Goal: Task Accomplishment & Management: Contribute content

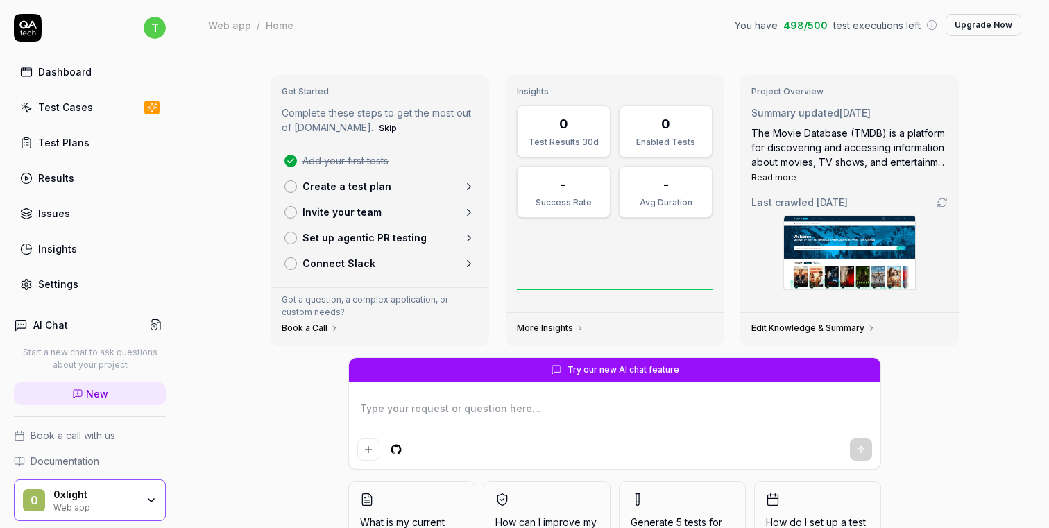
click at [87, 72] on div "Dashboard" at bounding box center [64, 71] width 53 height 15
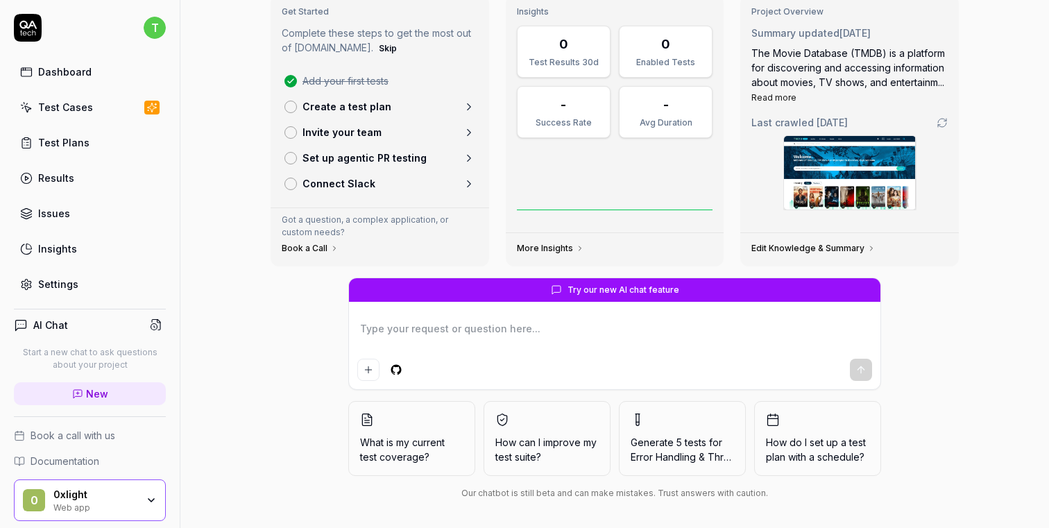
scroll to position [78, 0]
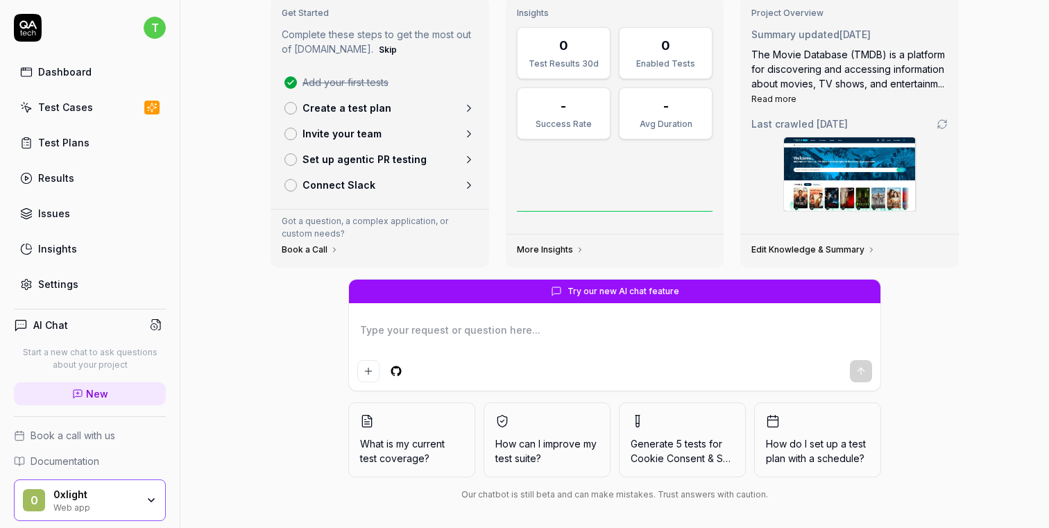
click at [88, 79] on link "Dashboard" at bounding box center [90, 71] width 152 height 27
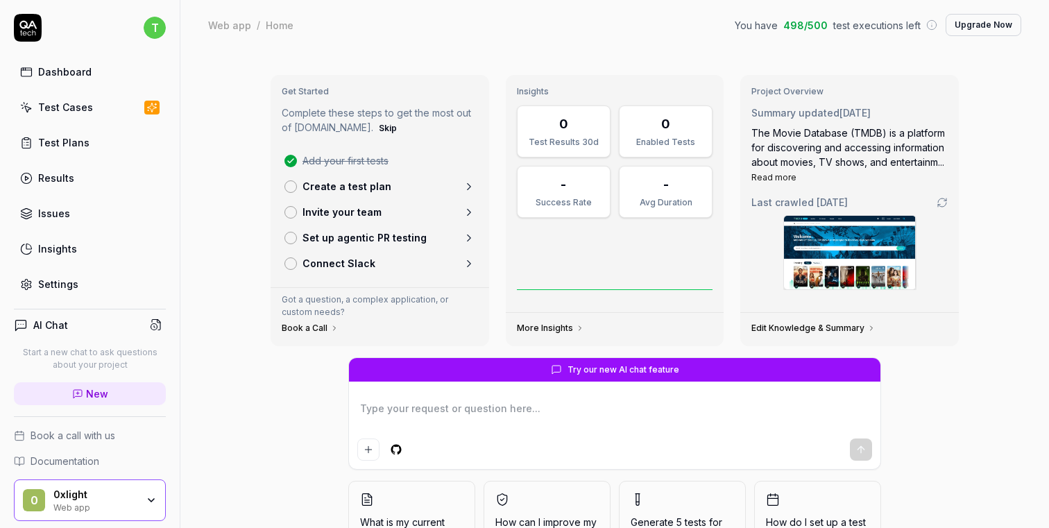
click at [155, 25] on html "t Dashboard Test Cases Test Plans Results Issues Insights Settings AI Chat Star…" at bounding box center [524, 264] width 1049 height 528
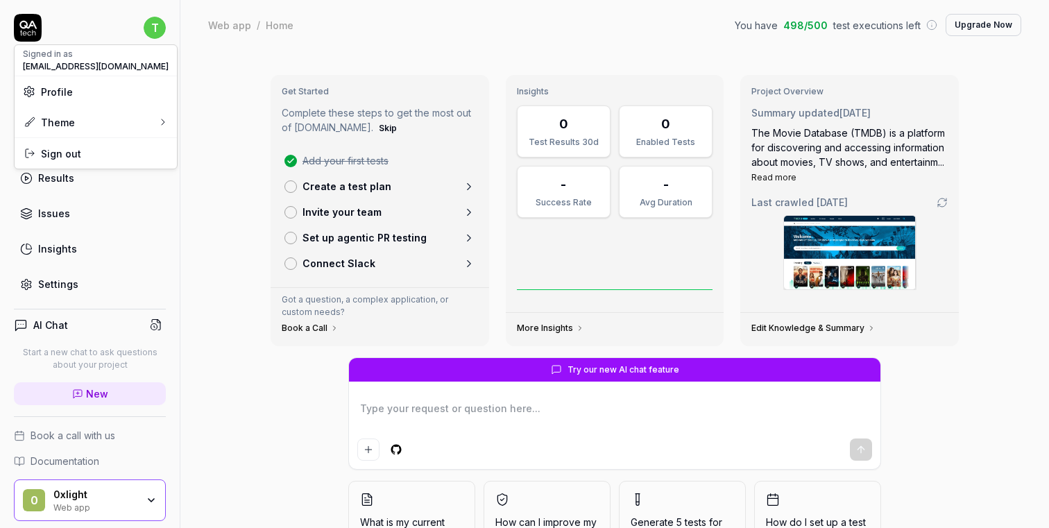
click at [155, 25] on html "t Dashboard Test Cases Test Plans Results Issues Insights Settings AI Chat Star…" at bounding box center [524, 264] width 1049 height 528
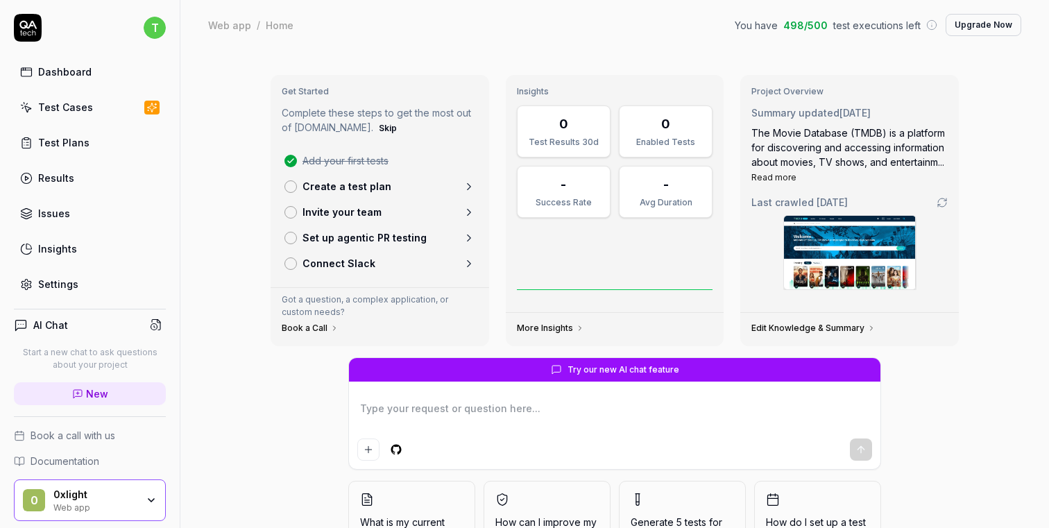
type textarea "*"
click at [76, 390] on icon at bounding box center [77, 393] width 11 height 11
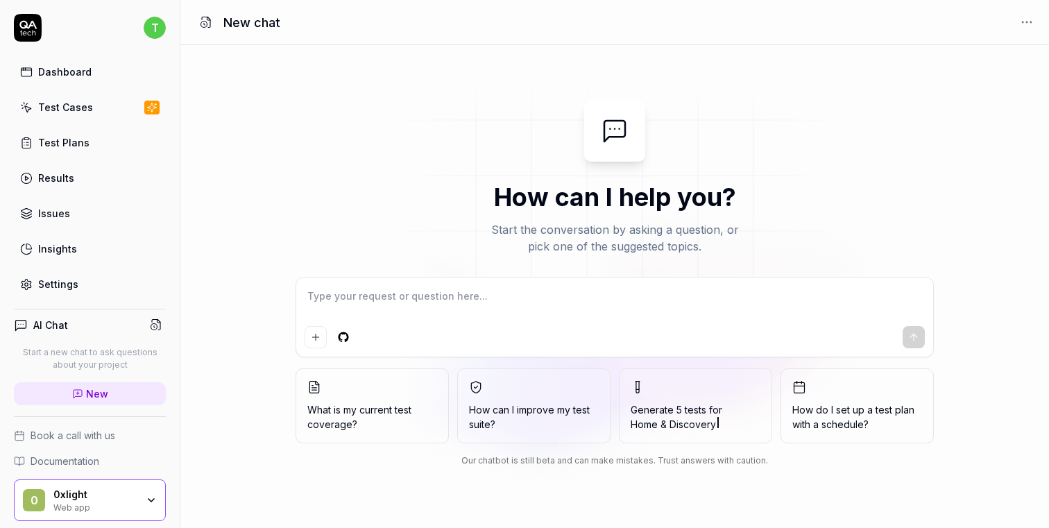
scroll to position [18, 0]
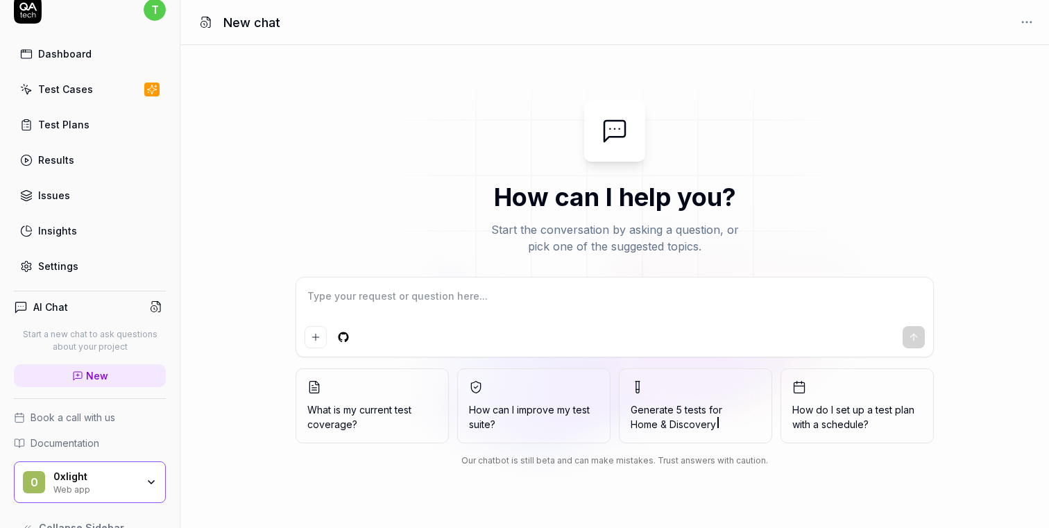
click at [99, 471] on div "0xlight" at bounding box center [94, 476] width 83 height 12
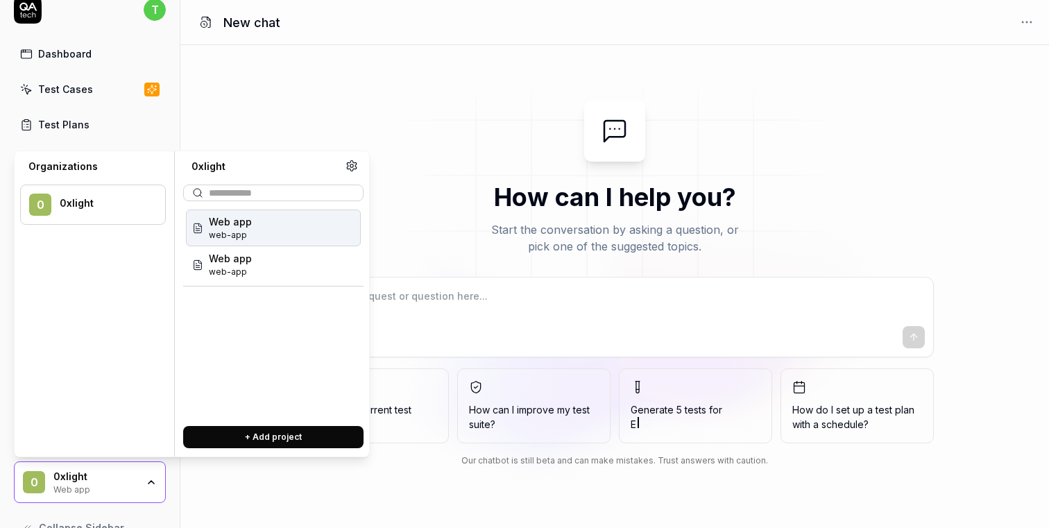
click at [270, 270] on div "Web app web-app" at bounding box center [273, 264] width 175 height 37
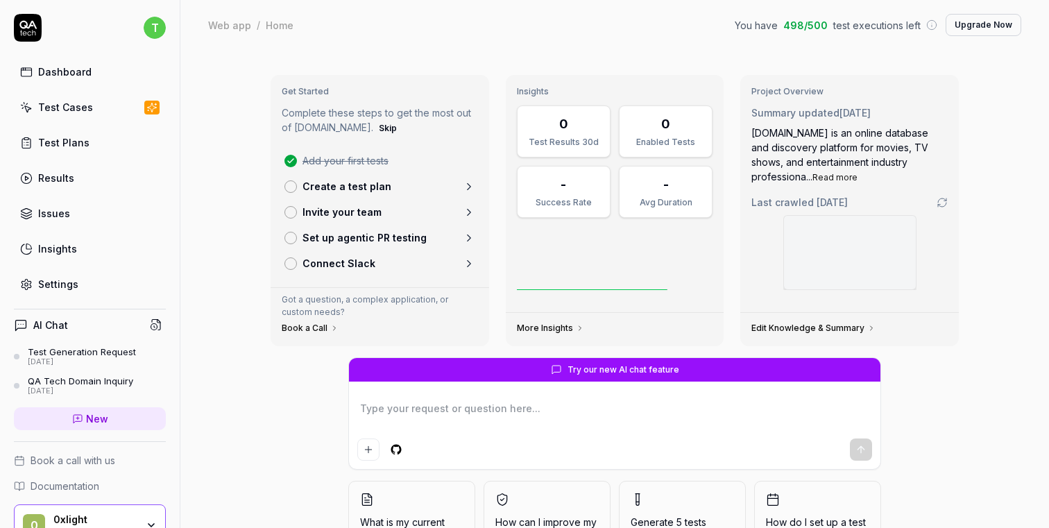
scroll to position [71, 0]
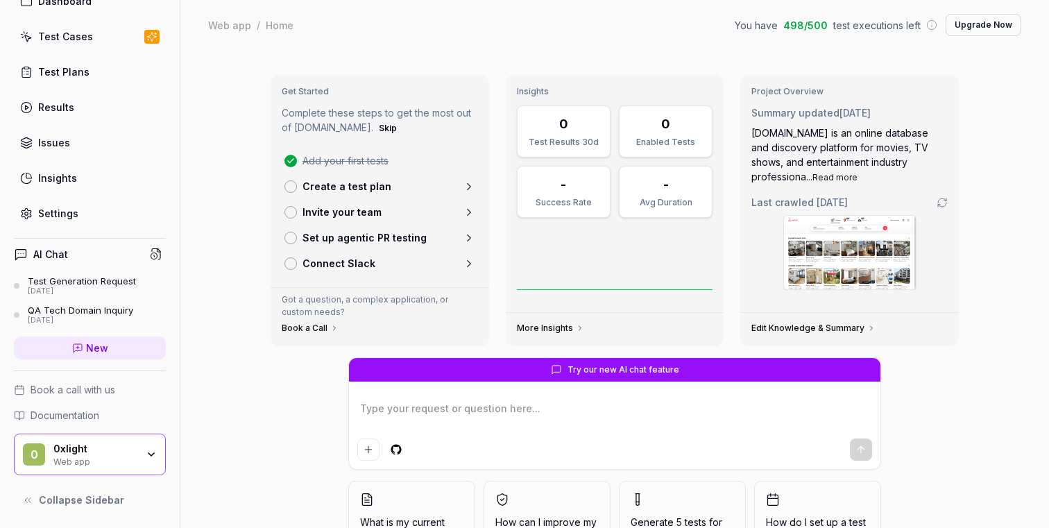
click at [97, 455] on div "Web app" at bounding box center [94, 460] width 83 height 11
type textarea "*"
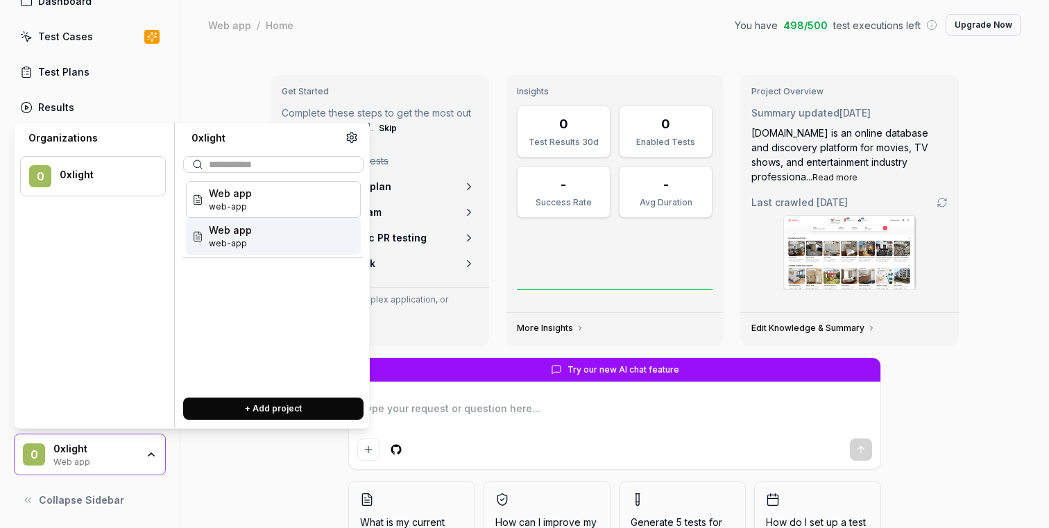
type textarea "*"
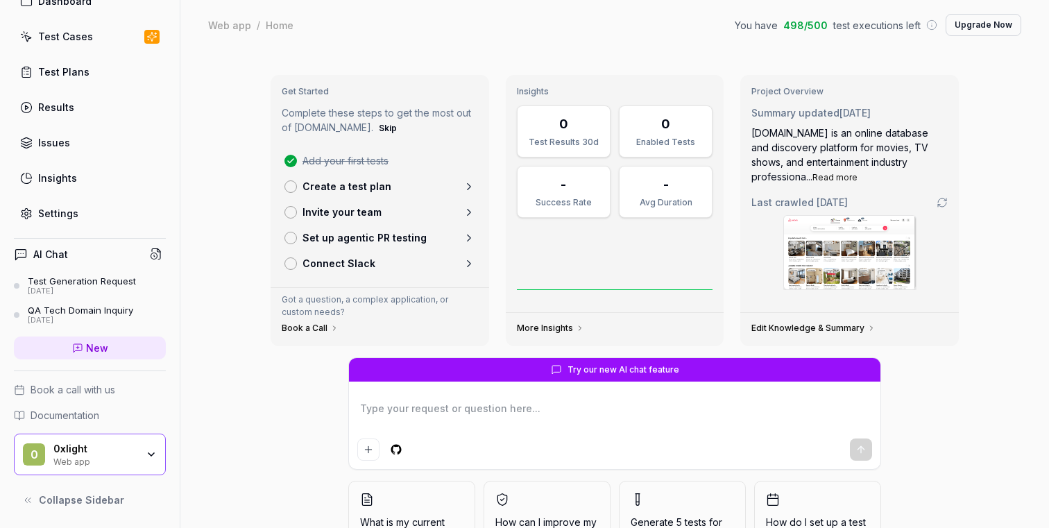
click at [85, 340] on link "New" at bounding box center [90, 347] width 152 height 23
click at [82, 458] on div "Web app" at bounding box center [94, 460] width 83 height 11
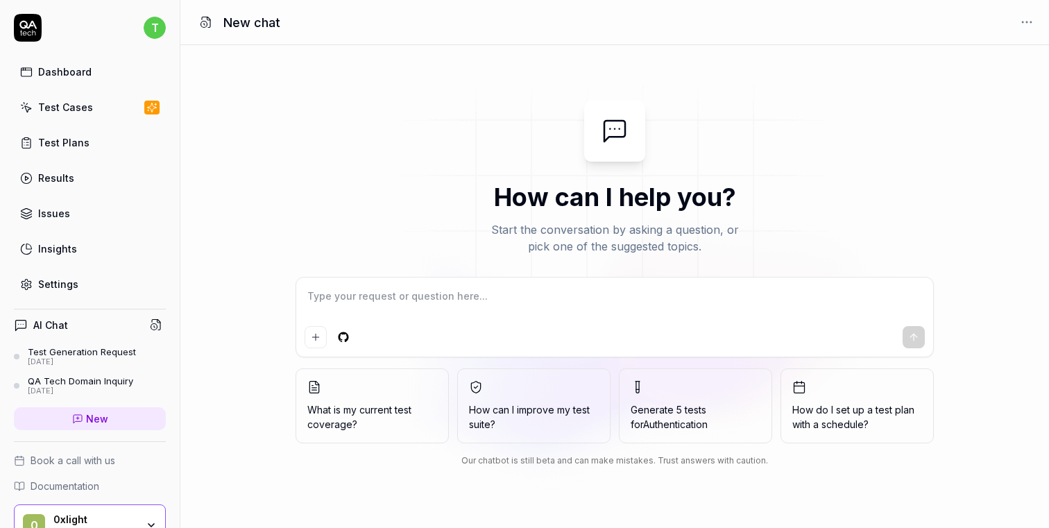
click at [82, 287] on link "Settings" at bounding box center [90, 283] width 152 height 27
type textarea "*"
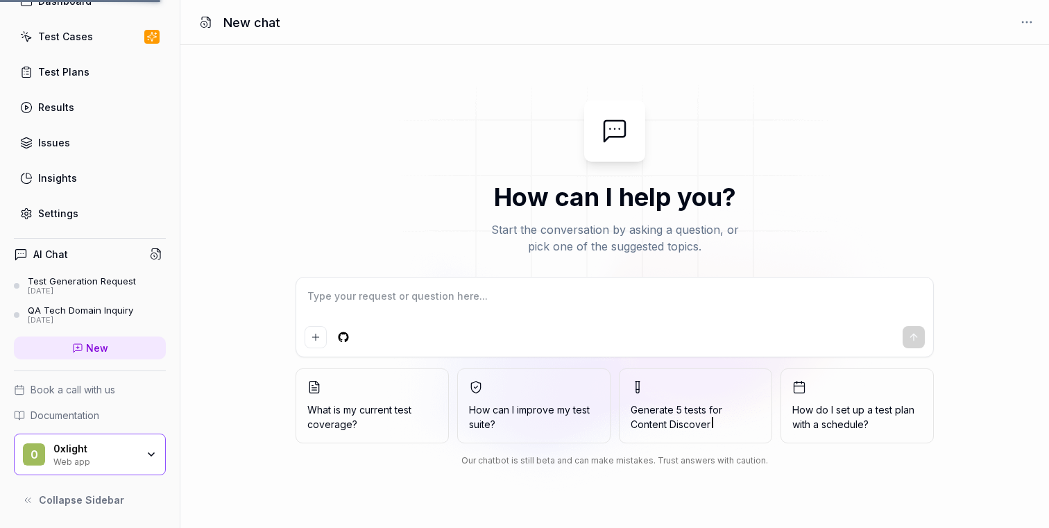
click at [143, 461] on div "0xlight Web app" at bounding box center [99, 454] width 92 height 24
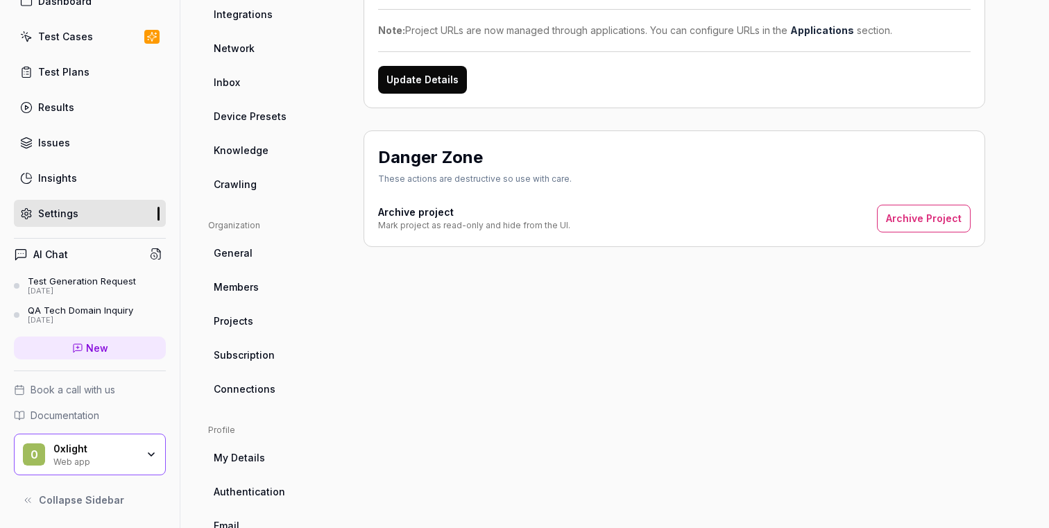
scroll to position [252, 0]
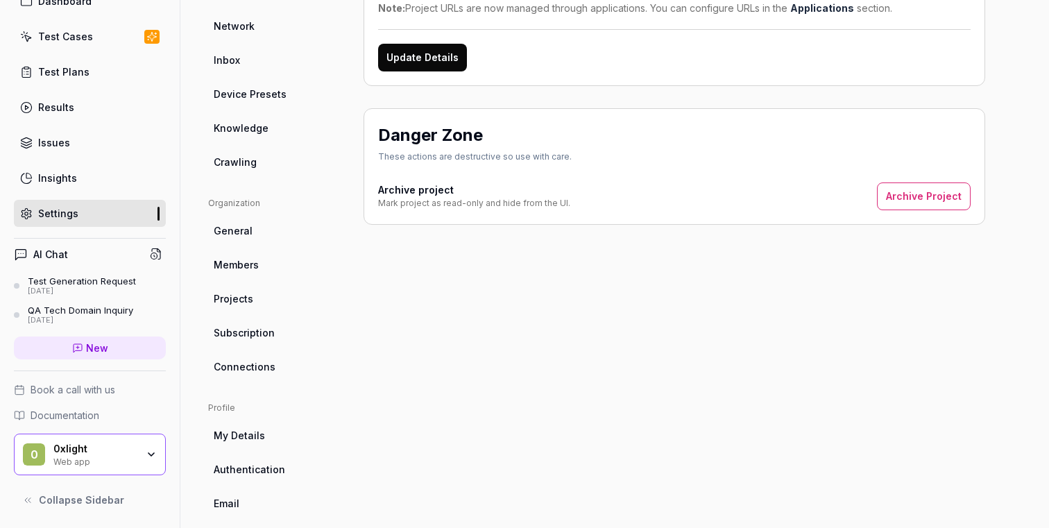
click at [266, 345] on link "Subscription" at bounding box center [274, 333] width 133 height 26
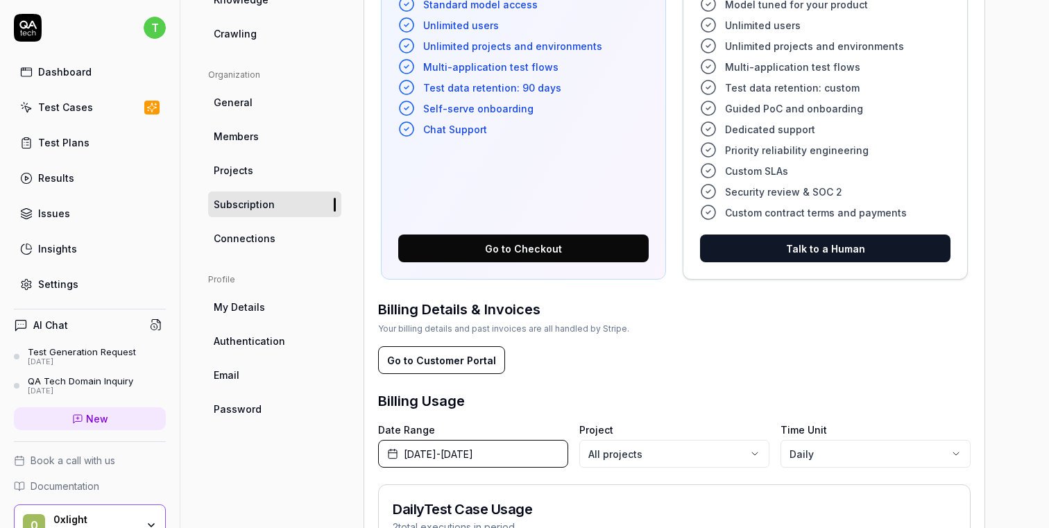
scroll to position [368, 0]
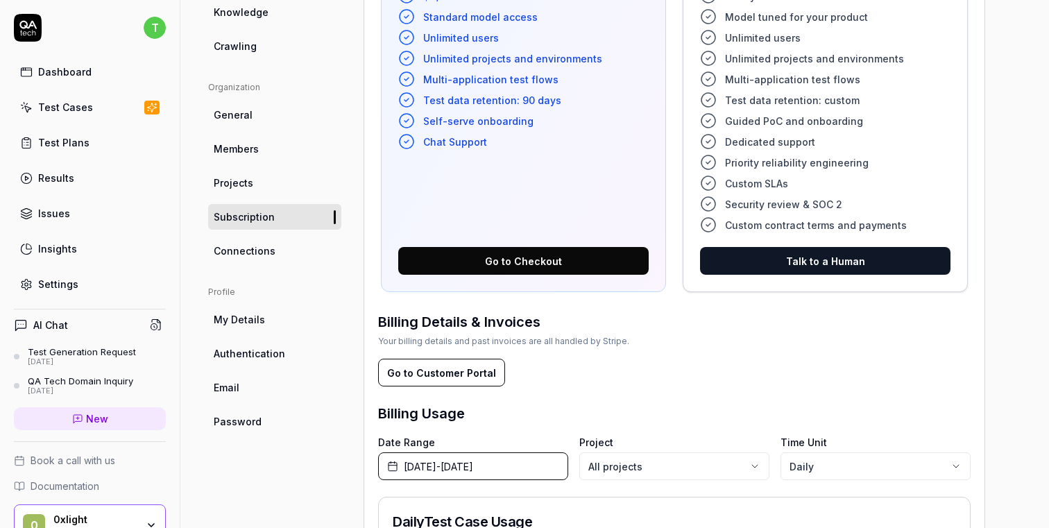
click at [275, 248] on link "Connections" at bounding box center [274, 251] width 133 height 26
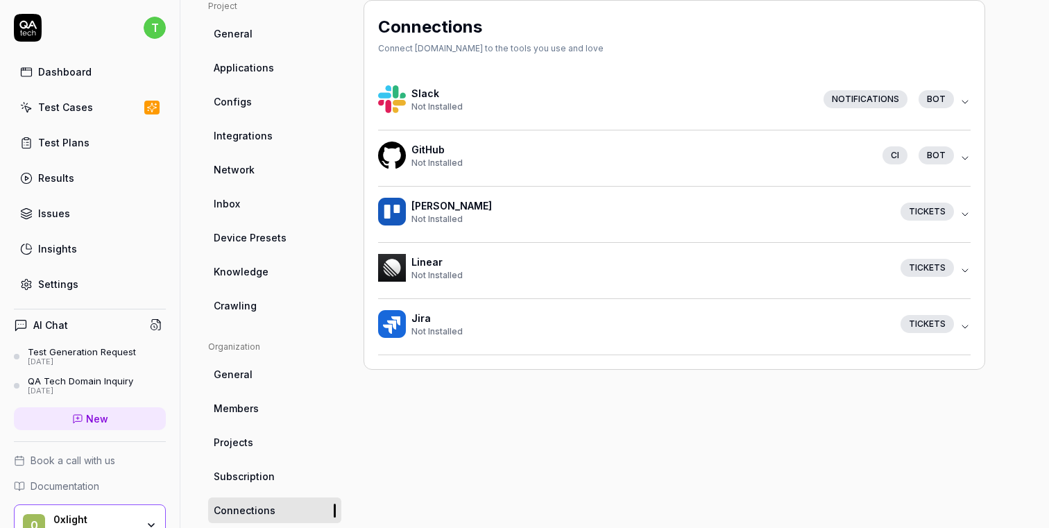
click at [235, 379] on span "General" at bounding box center [233, 374] width 39 height 15
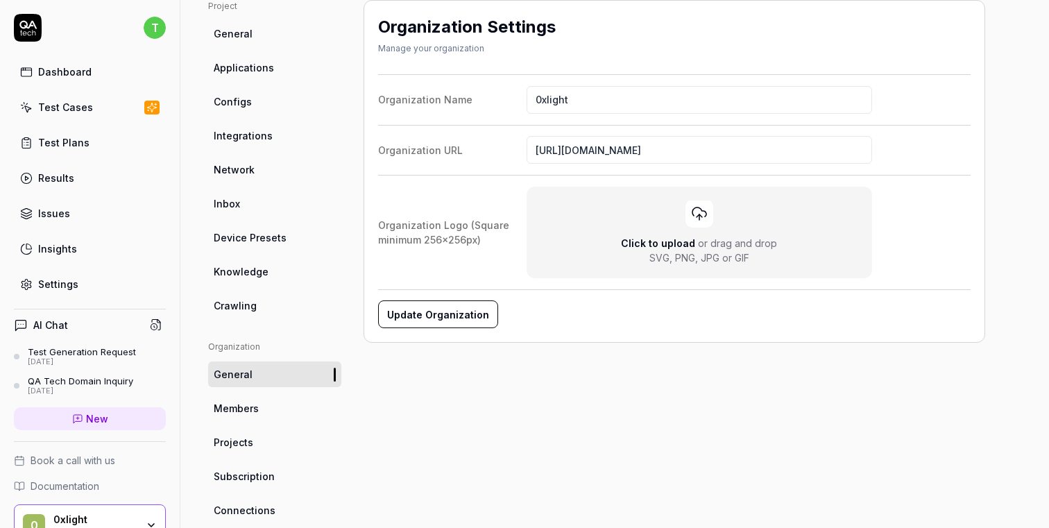
click at [62, 283] on div "Settings" at bounding box center [58, 284] width 40 height 15
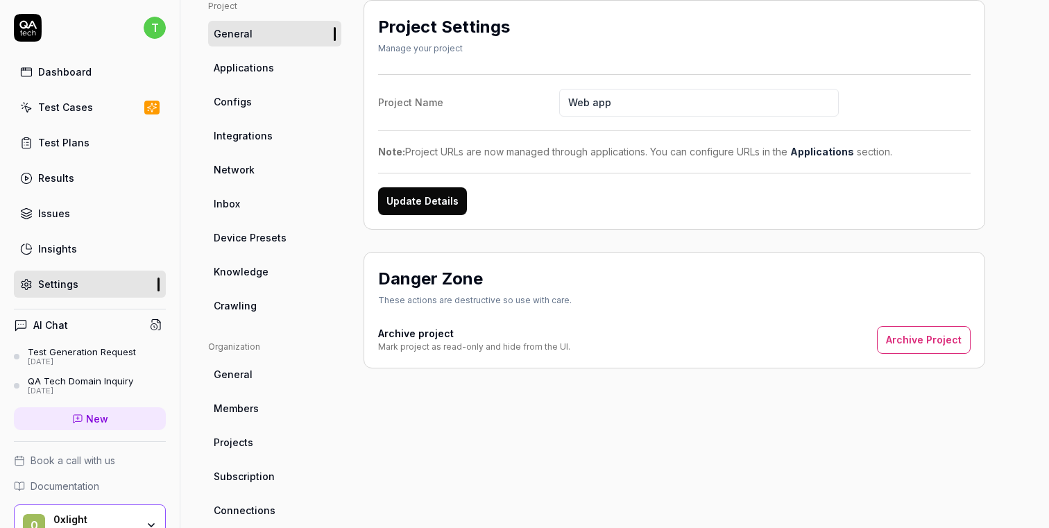
scroll to position [111, 0]
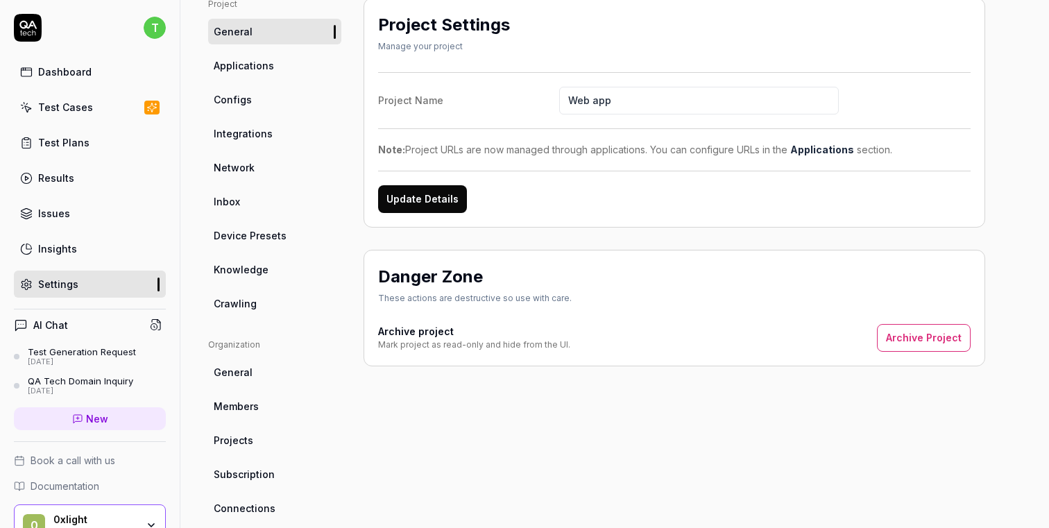
click at [283, 135] on link "Integrations" at bounding box center [274, 134] width 133 height 26
click at [284, 107] on link "Configs" at bounding box center [274, 100] width 133 height 26
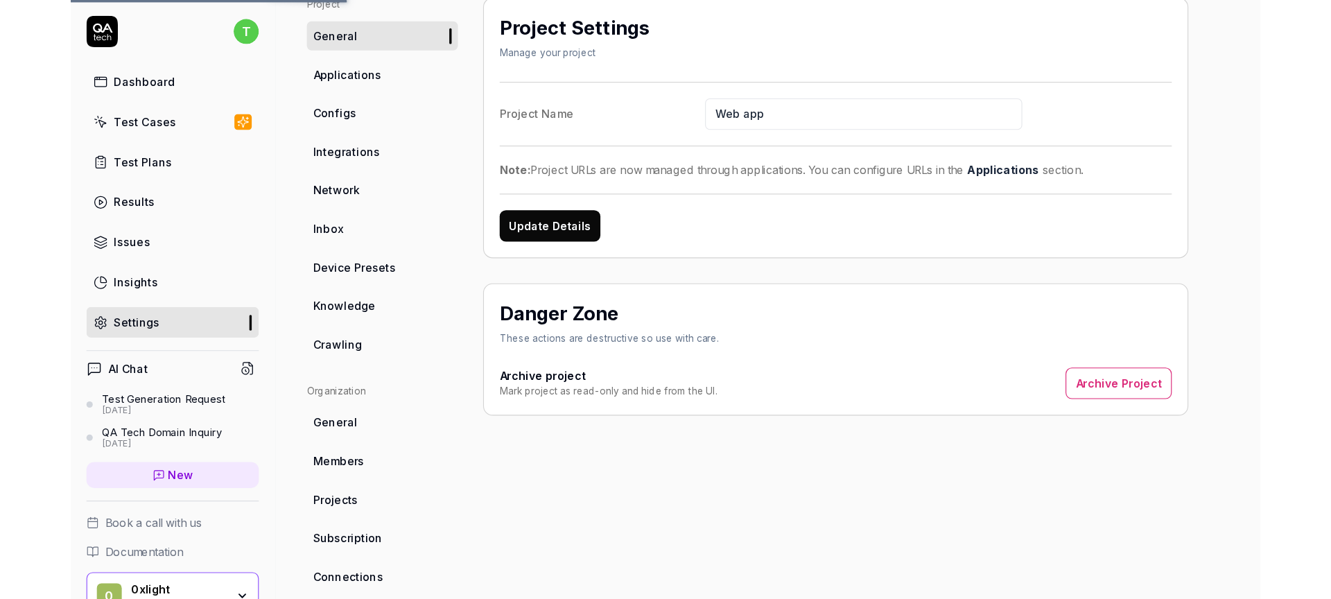
scroll to position [109, 0]
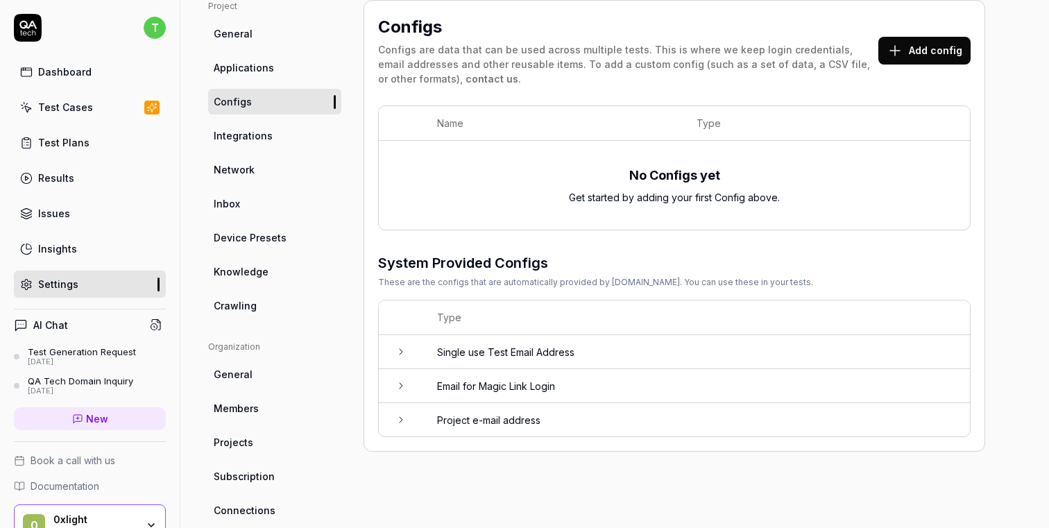
click at [288, 61] on link "Applications" at bounding box center [274, 68] width 133 height 26
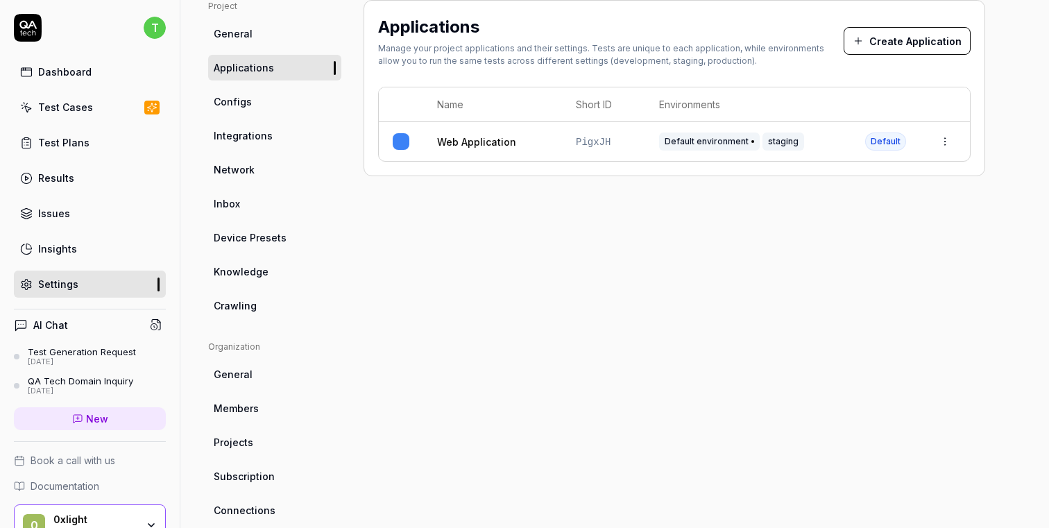
click at [929, 30] on button "Create Application" at bounding box center [906, 41] width 127 height 28
drag, startPoint x: 929, startPoint y: 30, endPoint x: 873, endPoint y: 8, distance: 60.1
click at [729, 141] on span "Default environment" at bounding box center [709, 141] width 101 height 18
click at [954, 145] on html "t Dashboard Test Cases Test Plans Results Issues Insights Settings AI Chat Test…" at bounding box center [524, 264] width 1049 height 528
click at [809, 125] on html "t Dashboard Test Cases Test Plans Results Issues Insights Settings AI Chat Test…" at bounding box center [524, 264] width 1049 height 528
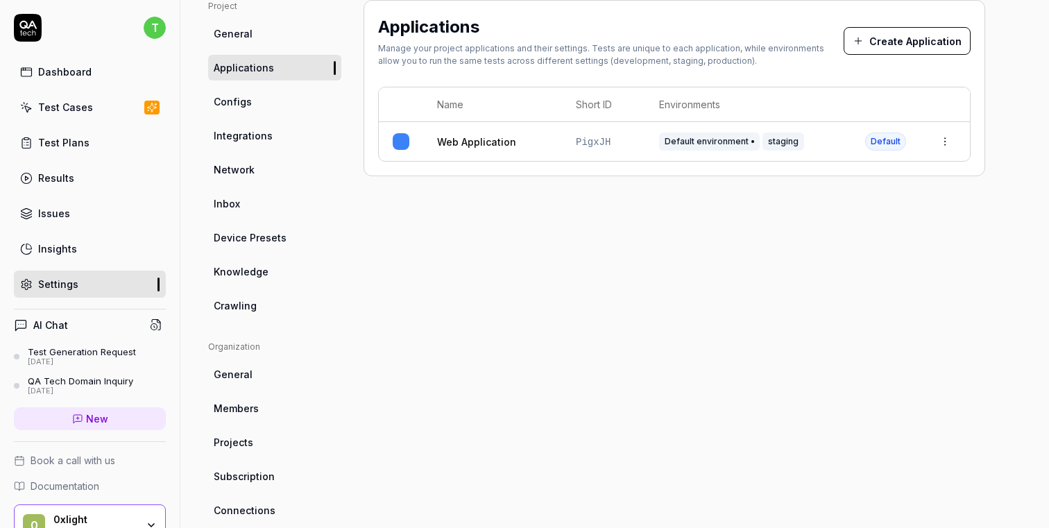
click at [235, 107] on span "Configs" at bounding box center [233, 101] width 38 height 15
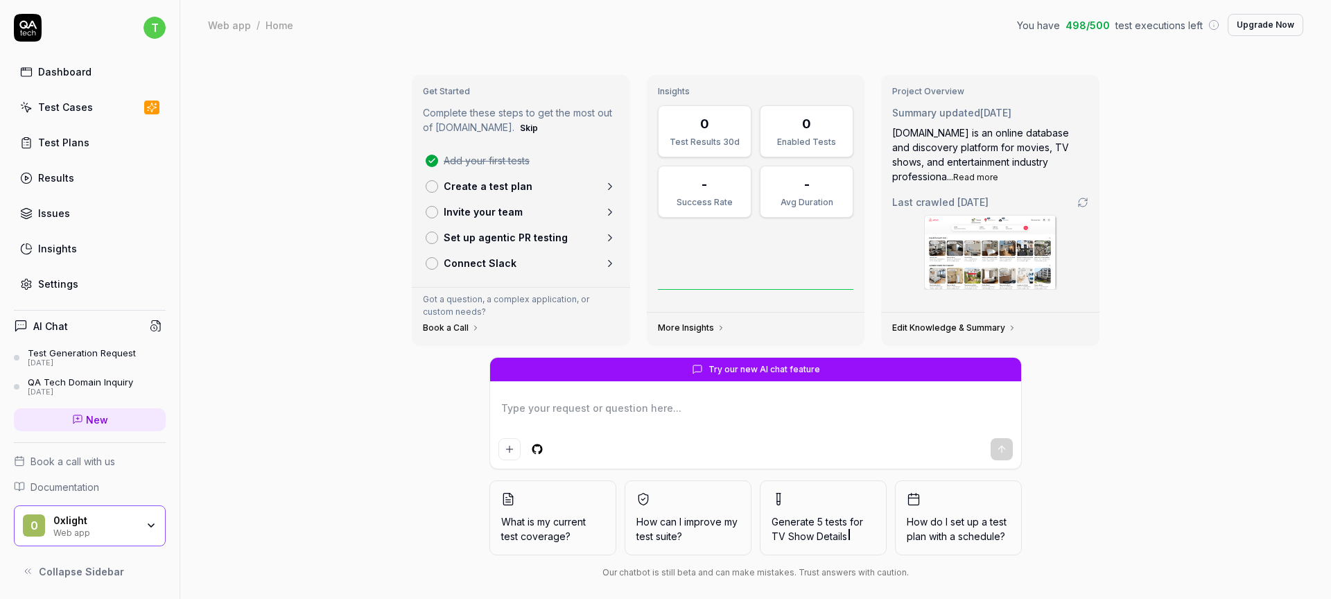
click at [640, 407] on textarea at bounding box center [756, 415] width 515 height 35
type textarea "*"
type textarea "t"
type textarea "*"
type textarea "te"
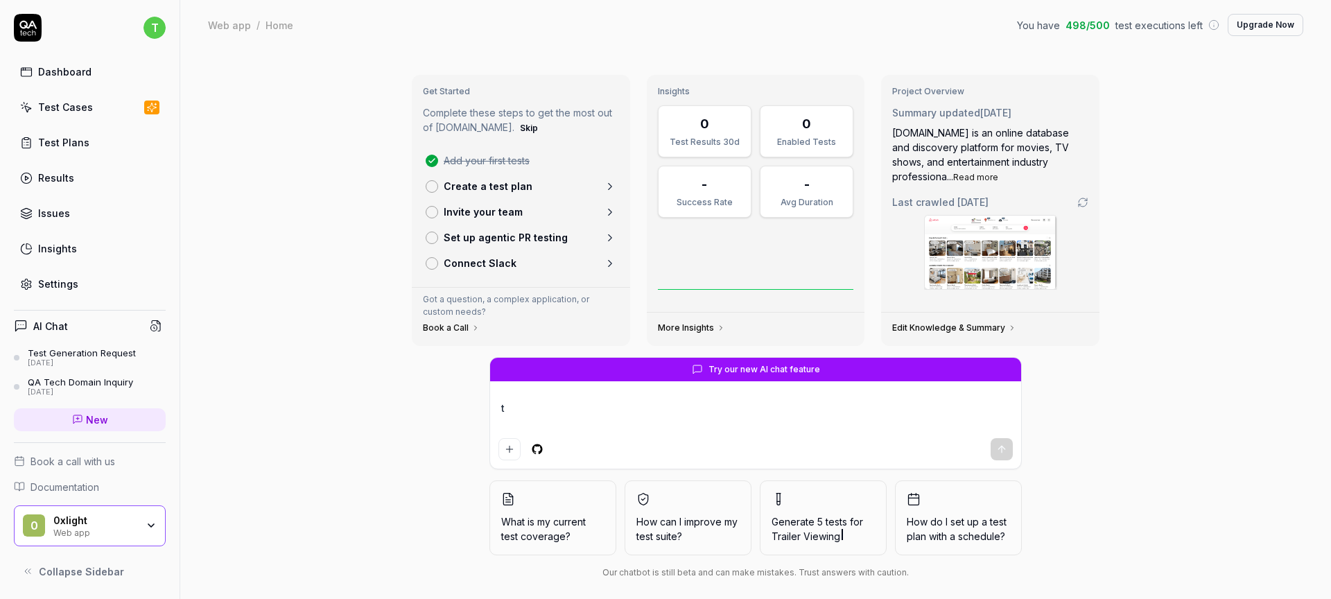
type textarea "*"
type textarea "té"
type textarea "*"
type textarea "tét"
type textarea "*"
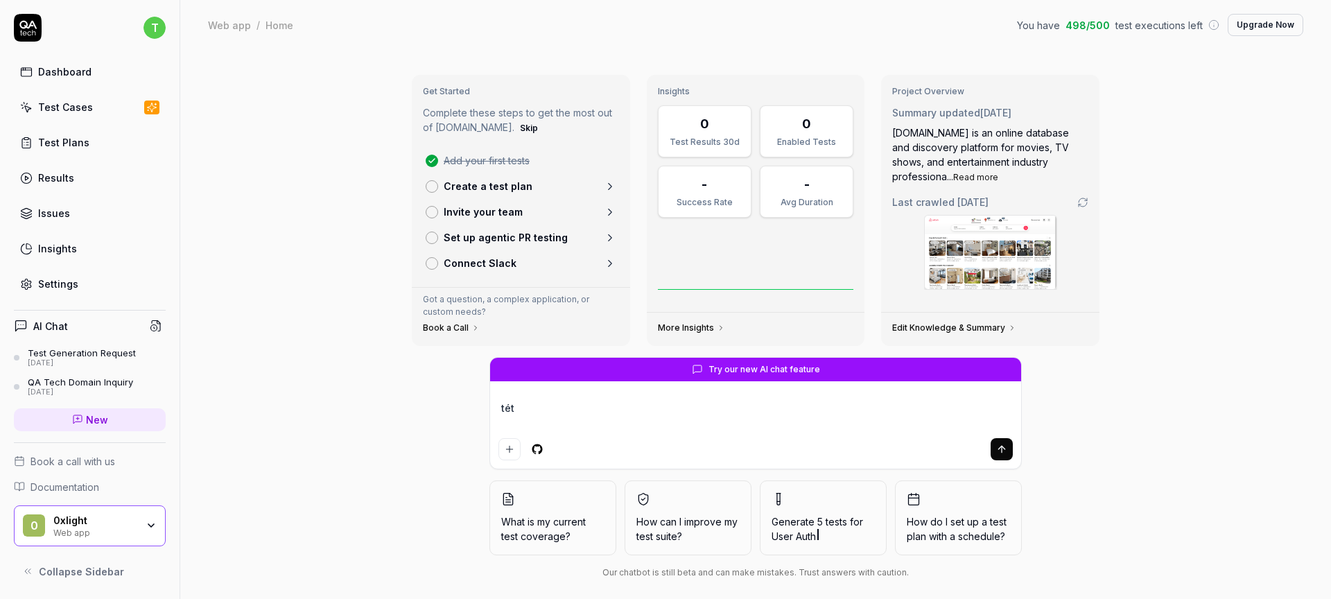
type textarea "té"
type textarea "*"
type textarea "t"
type textarea "*"
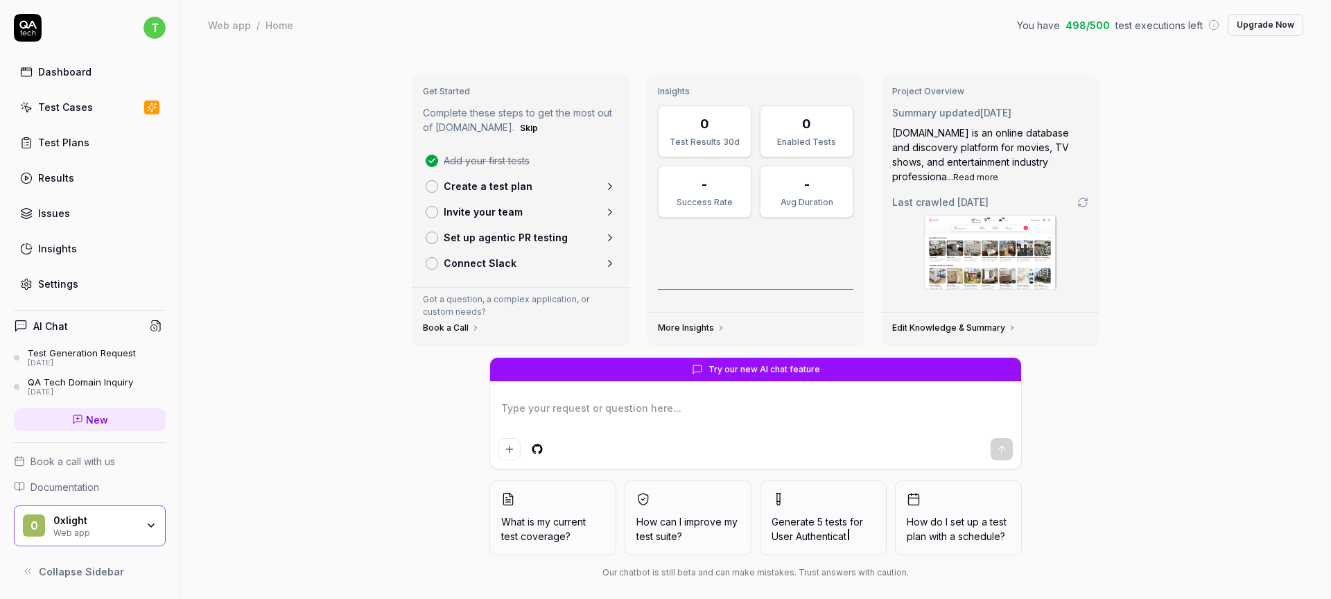
type textarea "t"
type textarea "*"
type textarea "te"
type textarea "*"
type textarea "tes"
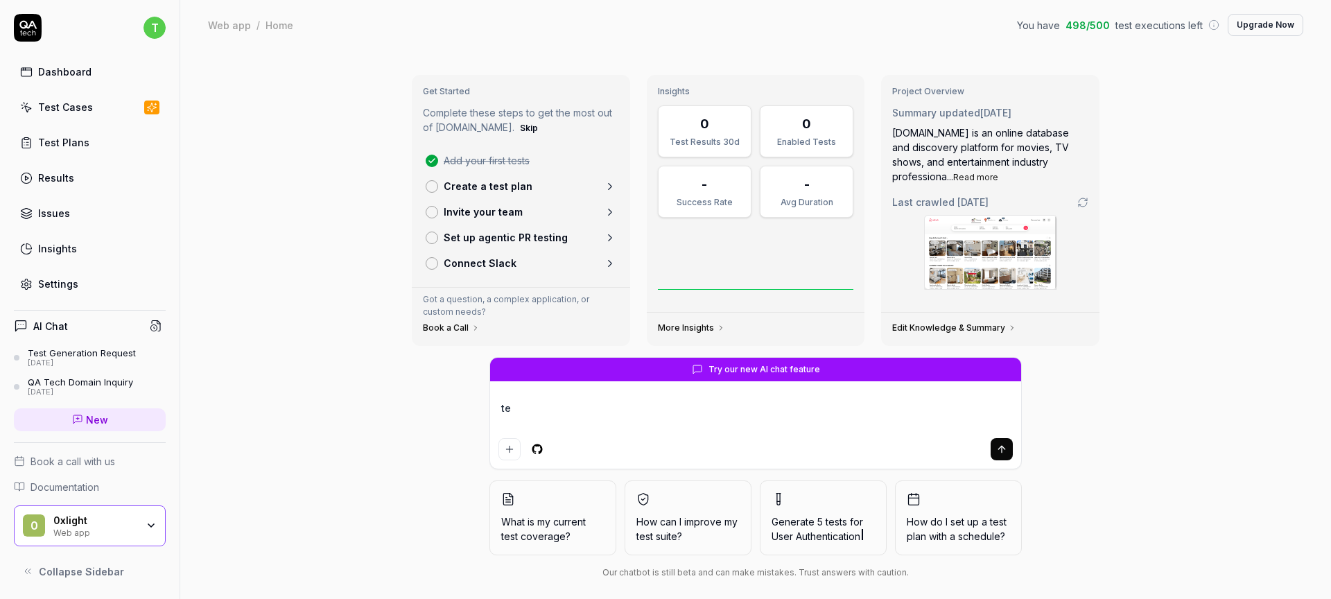
type textarea "*"
type textarea "test"
type textarea "*"
type textarea "test"
type textarea "*"
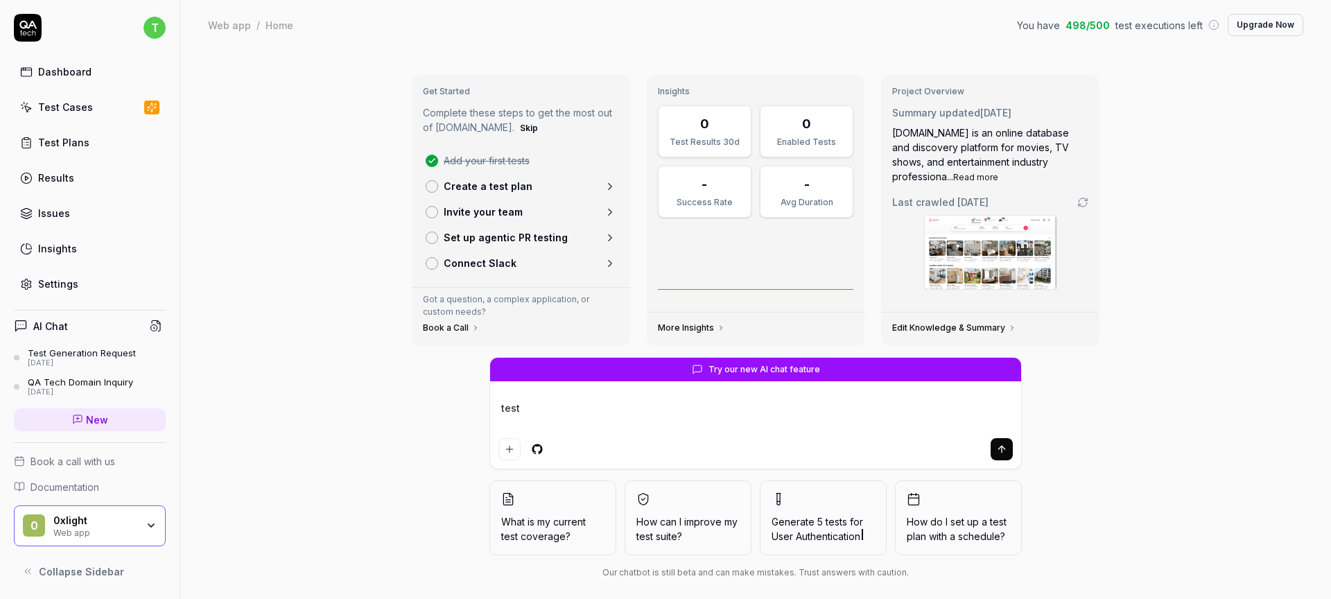
type textarea "test l"
type textarea "*"
type textarea "test lo"
type textarea "*"
type textarea "test log"
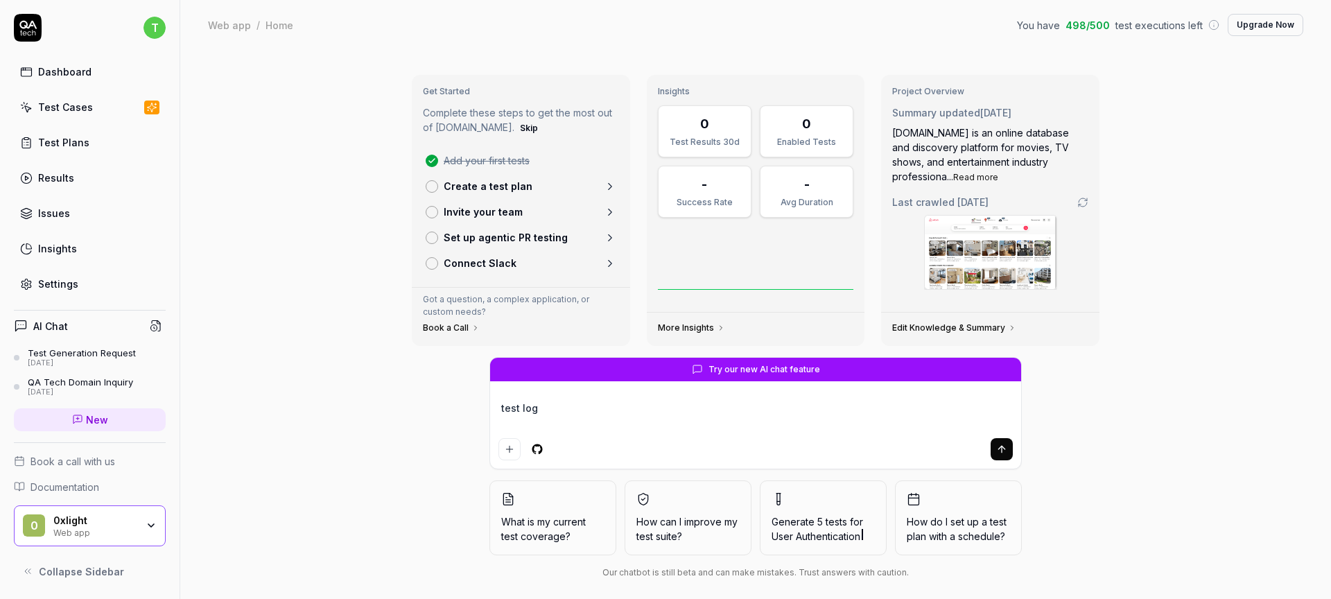
type textarea "*"
type textarea "test logi"
type textarea "*"
type textarea "test login"
type textarea "*"
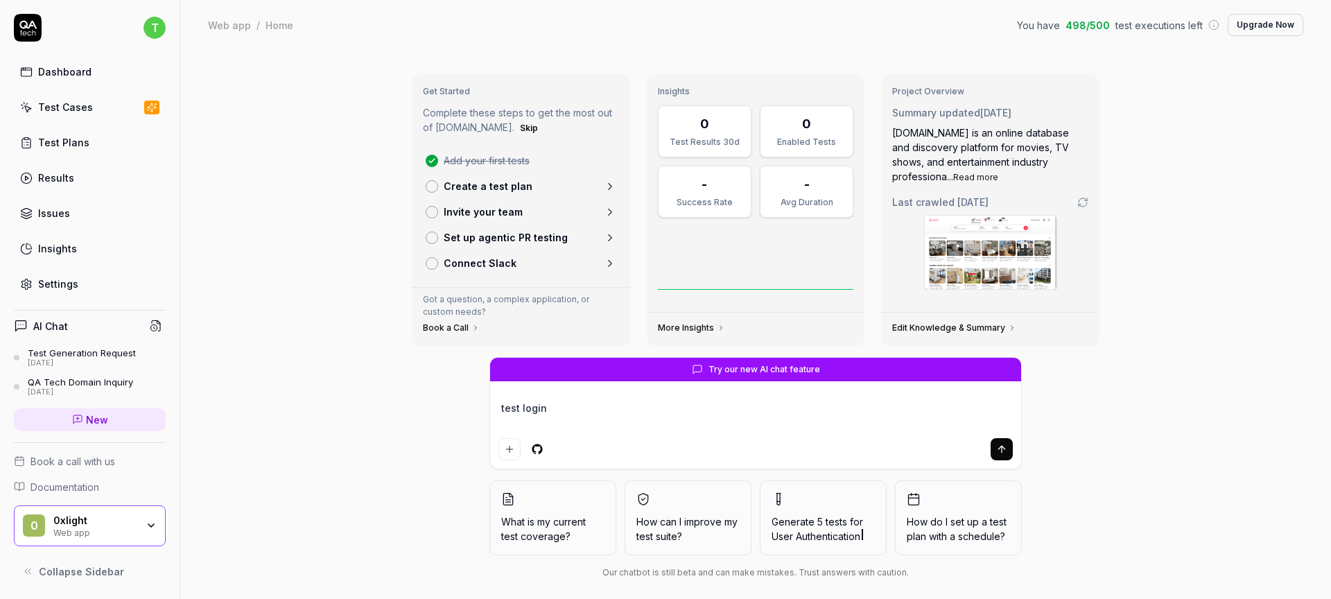
type textarea "test login"
type textarea "*"
type textarea "test login f"
type textarea "*"
type textarea "test login fl"
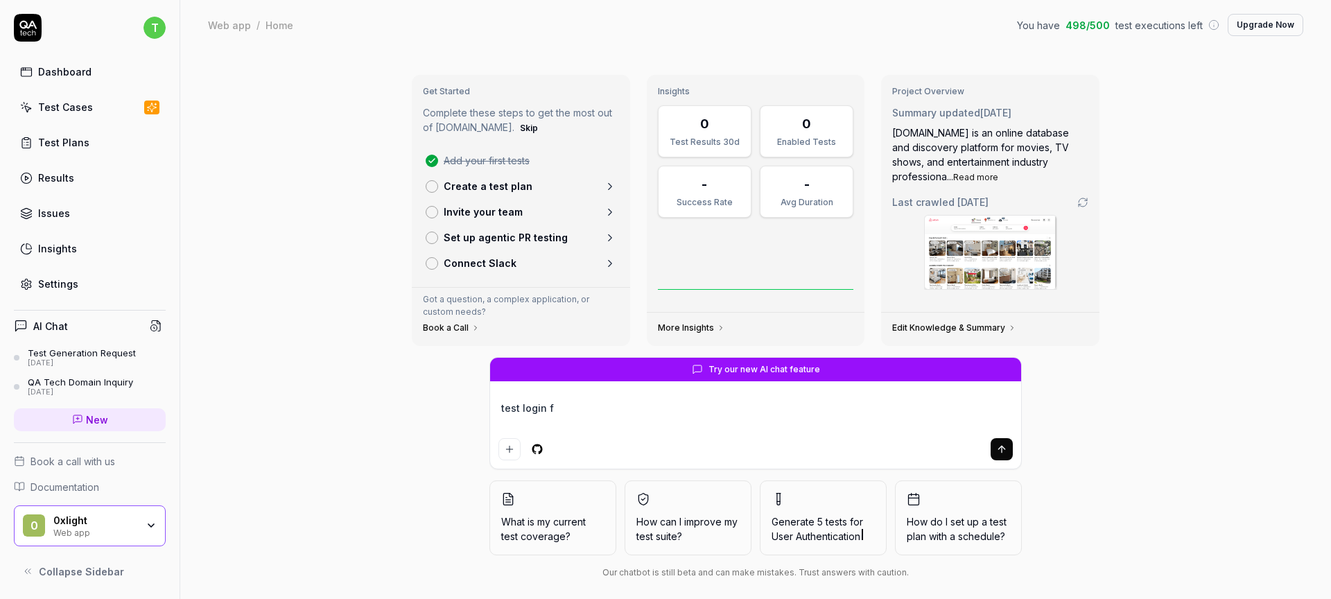
type textarea "*"
type textarea "test login flo"
type textarea "*"
type textarea "test login flow"
type textarea "*"
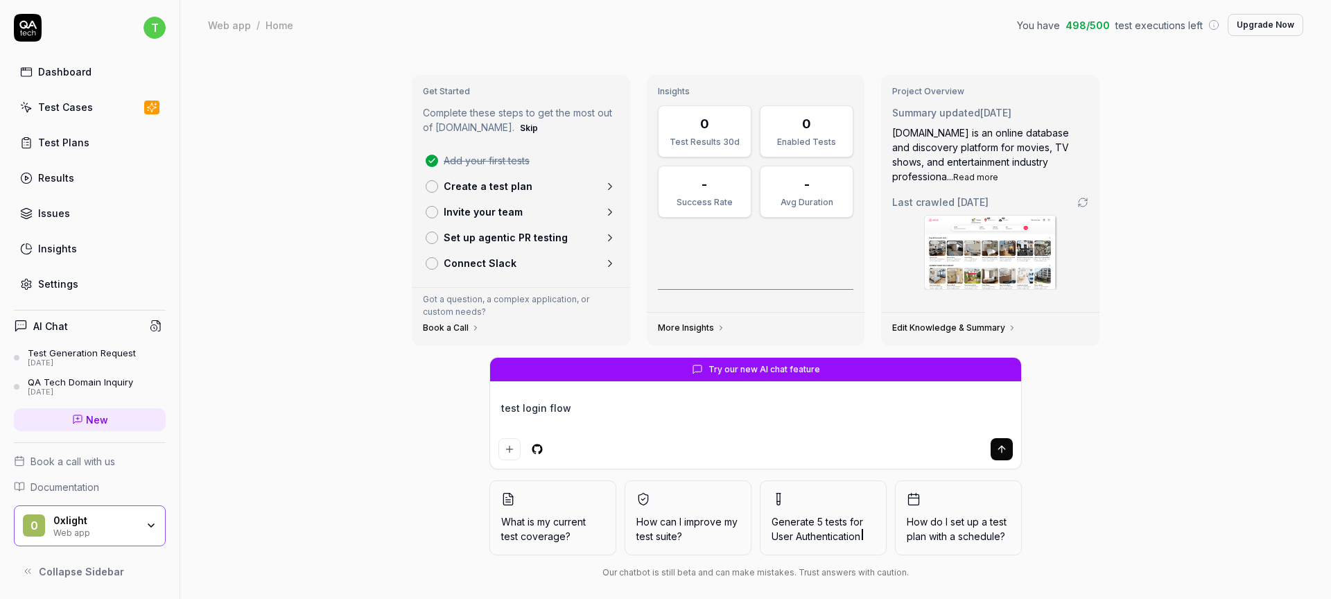
type textarea "test login flow\"
type textarea "*"
type textarea "test login flow\"
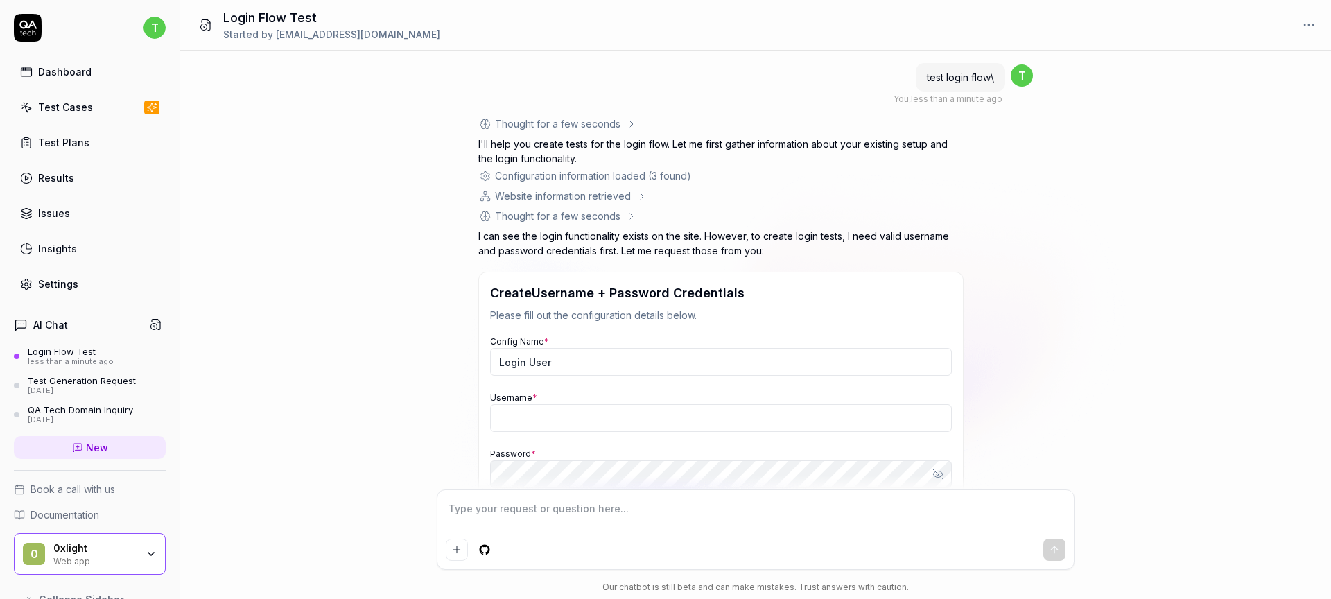
scroll to position [137, 0]
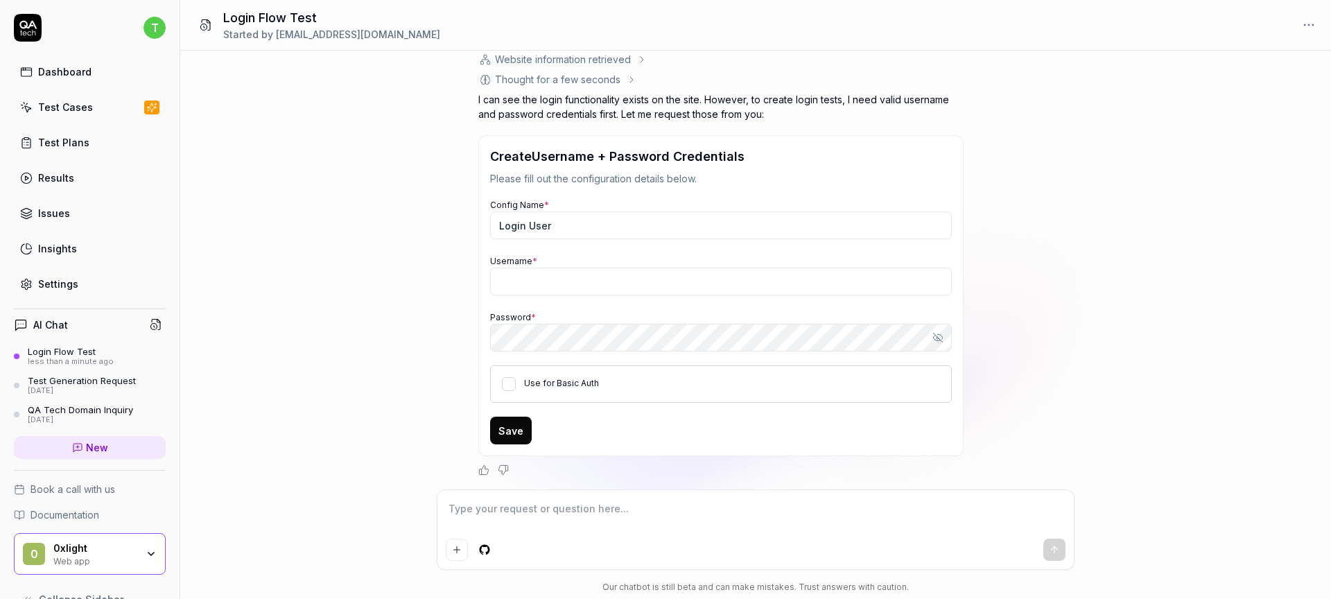
click at [512, 430] on button "Save" at bounding box center [511, 431] width 42 height 28
type textarea "*"
type input "admin"
click at [490, 417] on button "Save" at bounding box center [511, 431] width 42 height 28
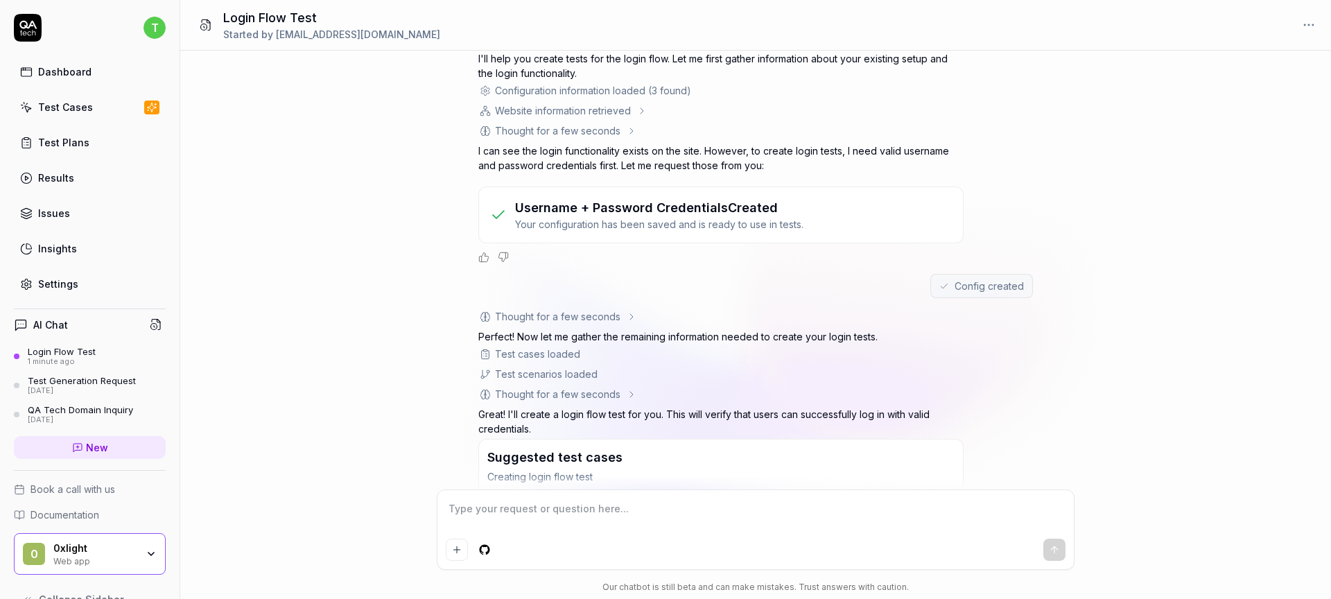
scroll to position [230, 0]
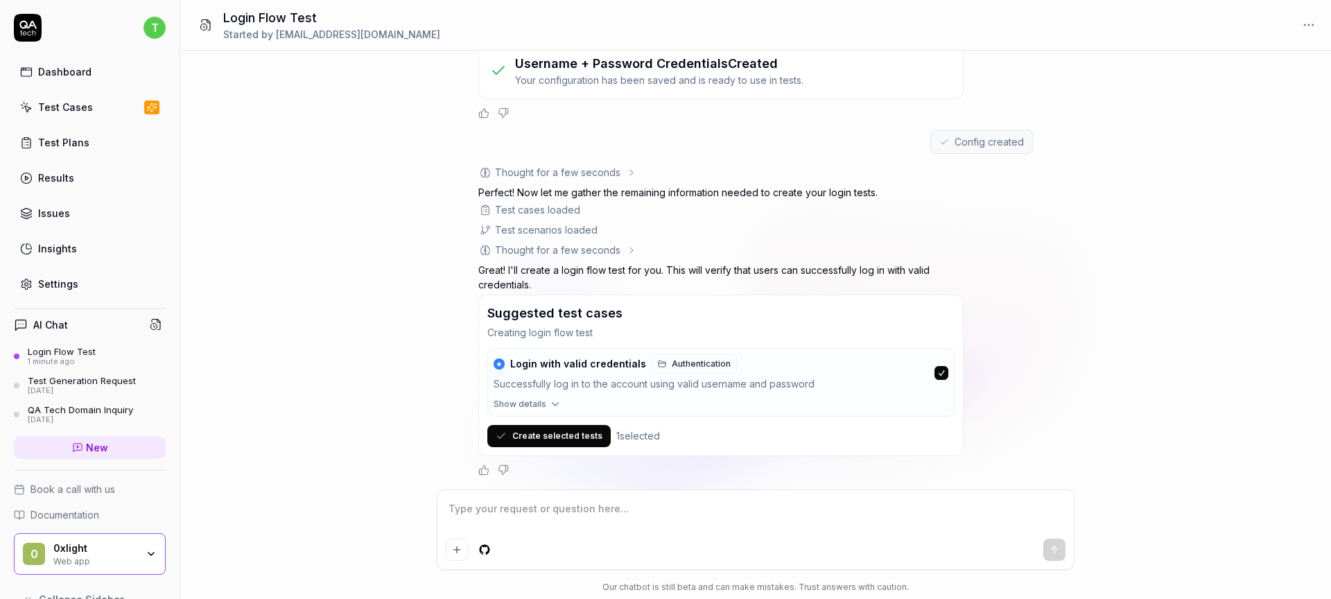
click at [35, 101] on link "Test Cases" at bounding box center [90, 107] width 152 height 27
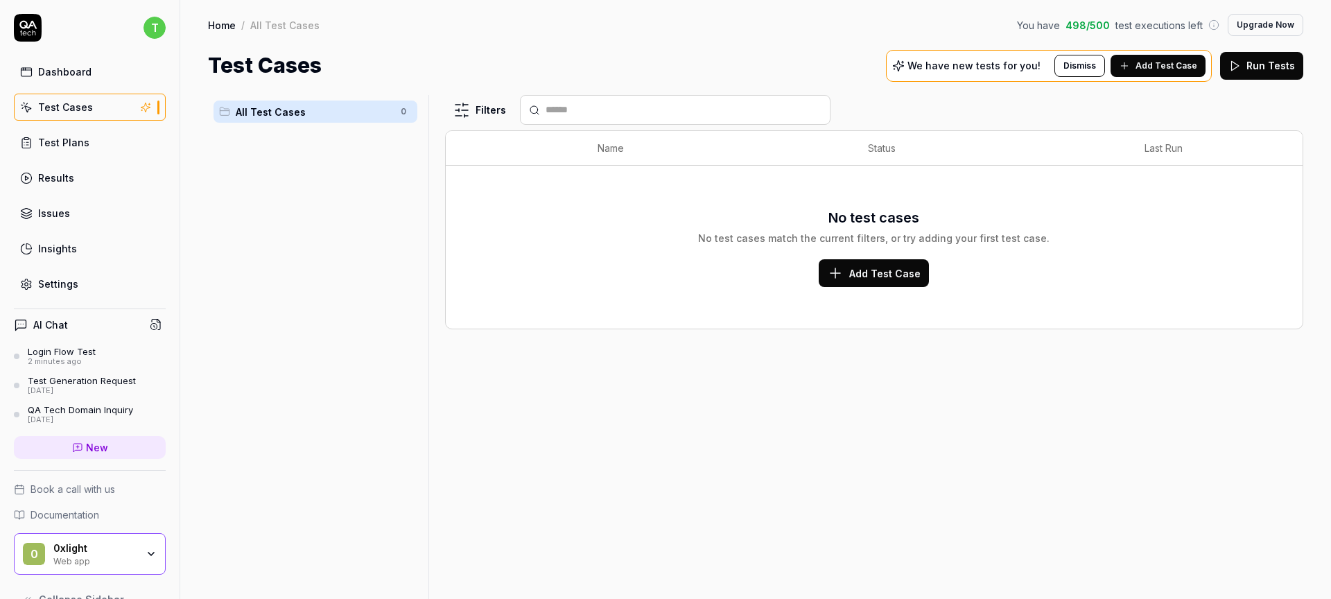
click at [908, 292] on div "No test cases No test cases match the current filters, or try adding your first…" at bounding box center [874, 247] width 829 height 146
click at [902, 277] on span "Add Test Case" at bounding box center [885, 273] width 71 height 15
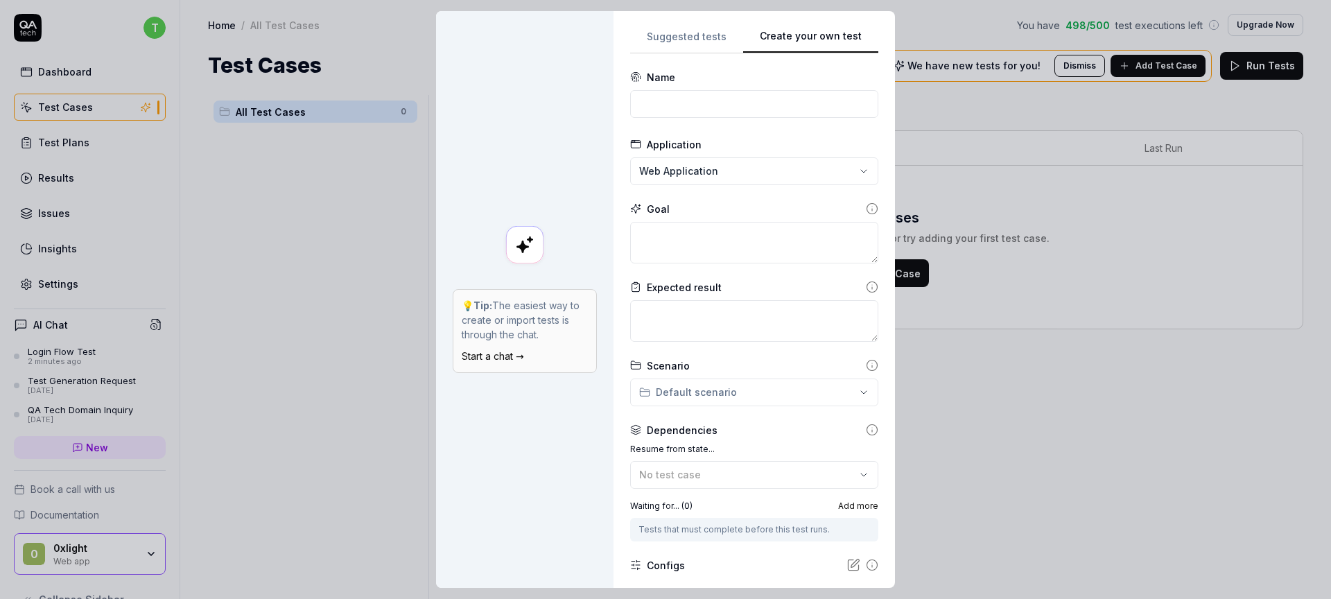
scroll to position [112, 0]
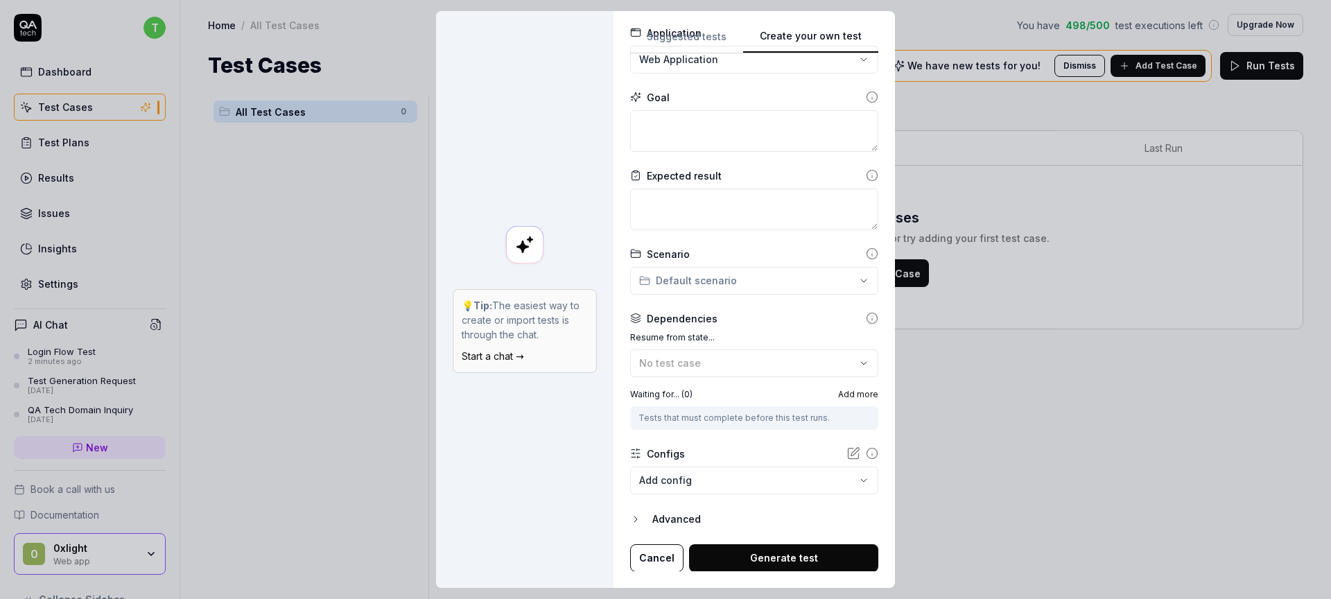
click at [822, 564] on button "Generate test" at bounding box center [783, 558] width 189 height 28
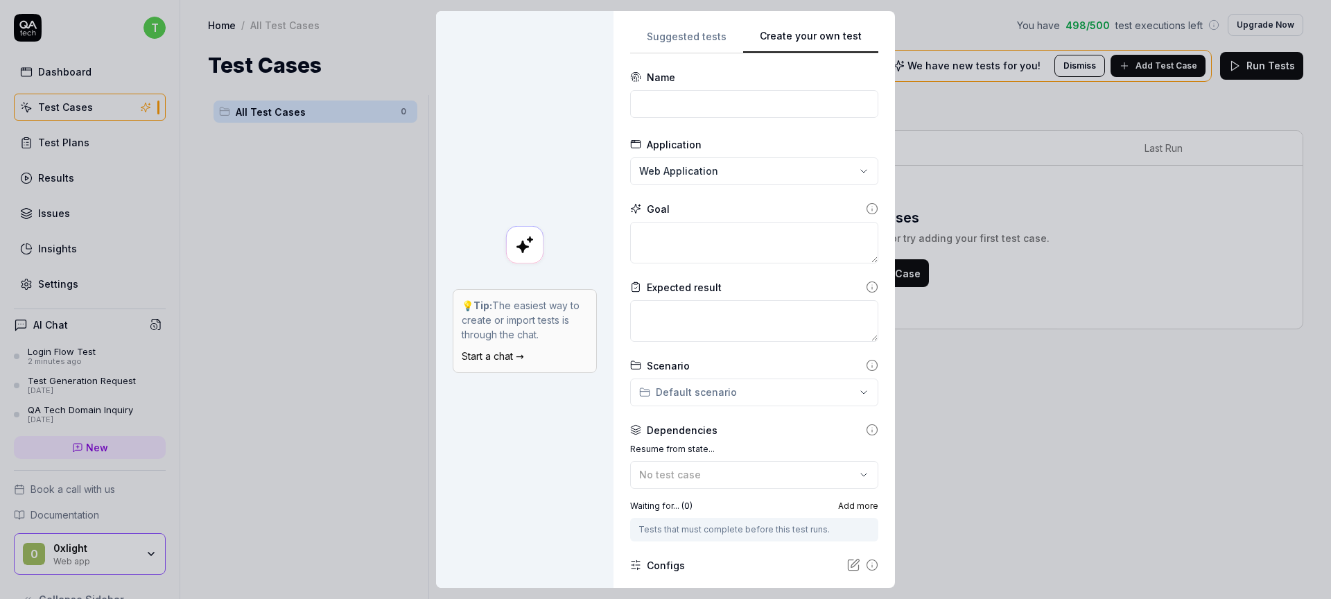
click at [682, 37] on div "**********" at bounding box center [665, 299] width 1331 height 599
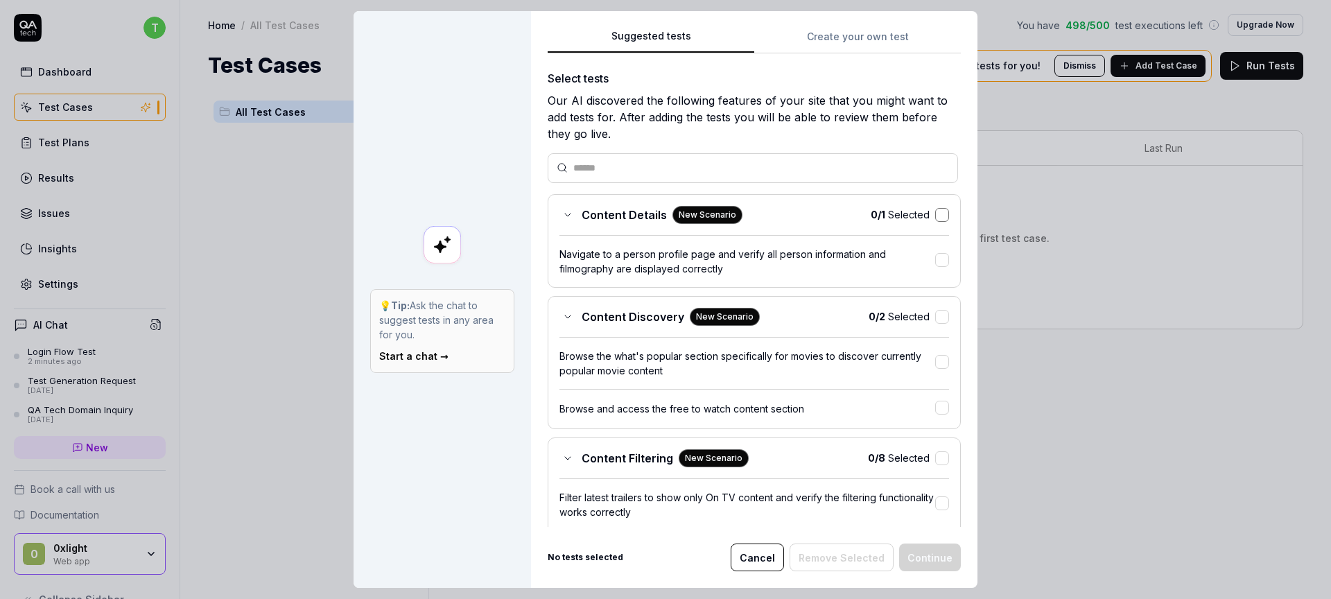
click at [942, 208] on button "button" at bounding box center [943, 215] width 14 height 14
click at [938, 576] on div "Suggested tests Create your own test Select tests Our AI discovered the followi…" at bounding box center [754, 299] width 447 height 577
click at [936, 558] on button "Continue" at bounding box center [930, 558] width 62 height 28
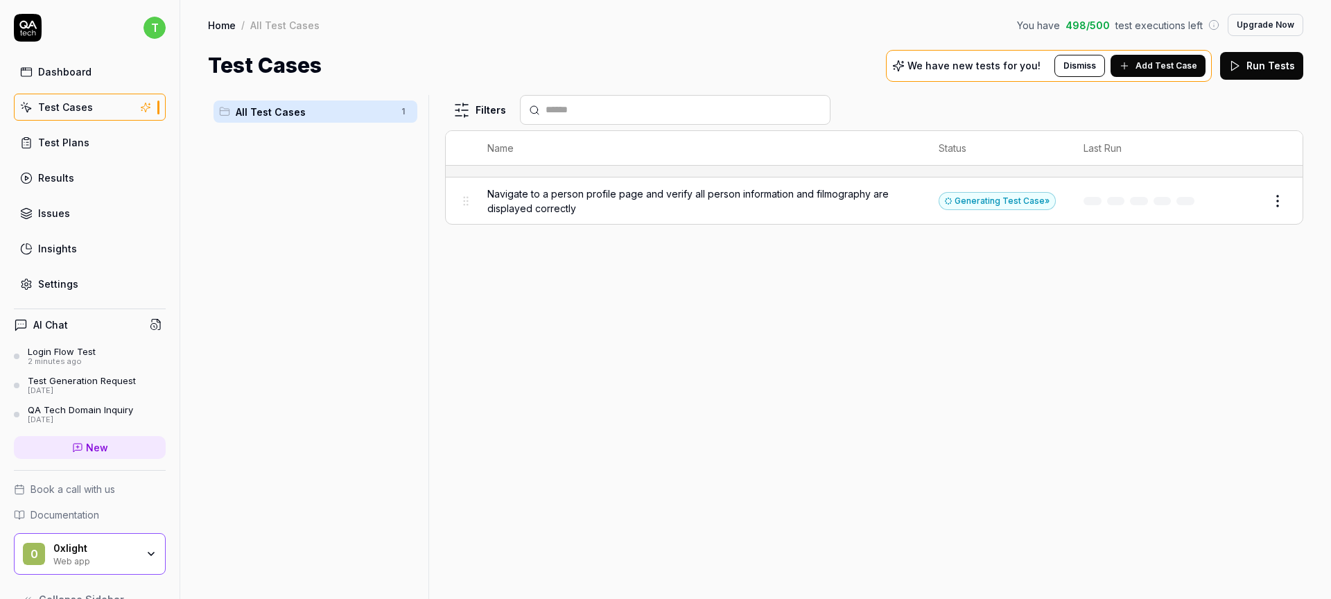
click at [1252, 199] on button "Edit" at bounding box center [1244, 201] width 33 height 22
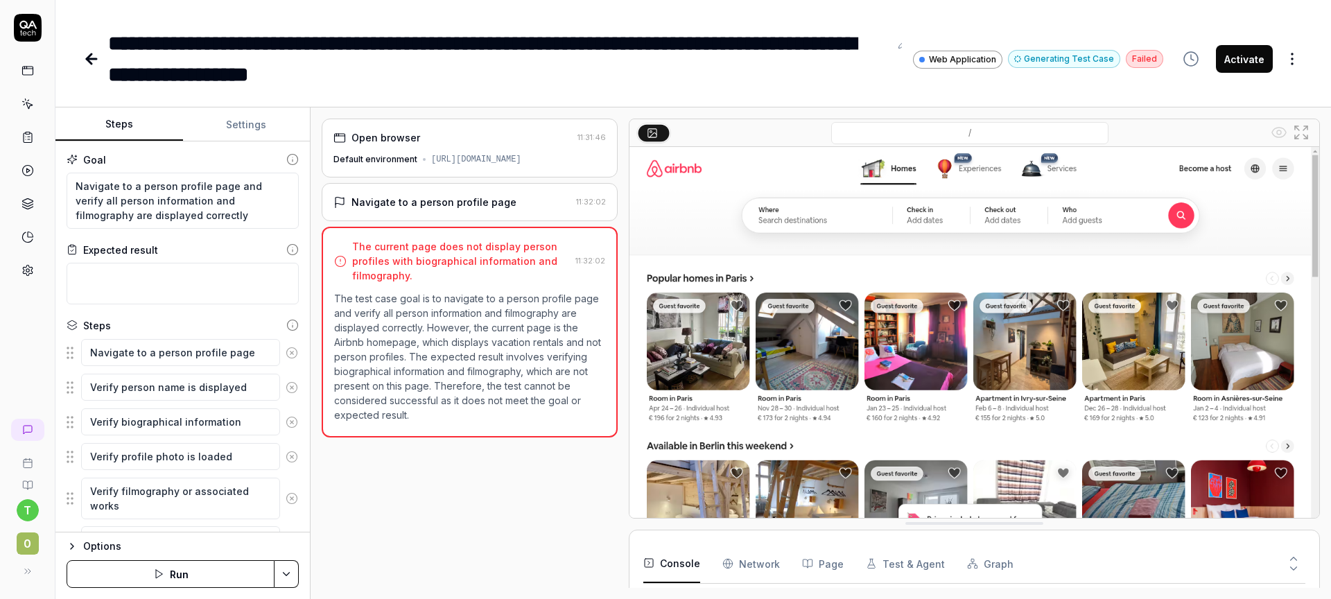
scroll to position [158, 0]
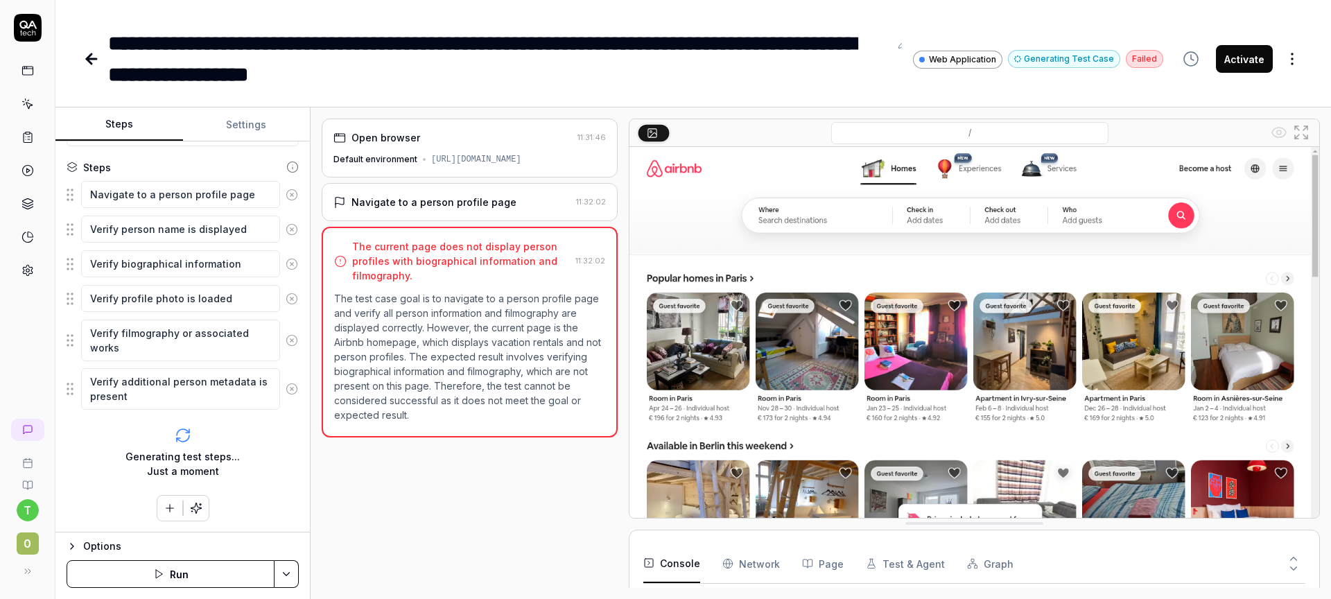
click at [291, 562] on html "**********" at bounding box center [665, 299] width 1331 height 599
click at [289, 572] on html "**********" at bounding box center [665, 299] width 1331 height 599
click at [481, 383] on p "The test case goal is to navigate to a person profile page and verify all perso…" at bounding box center [469, 356] width 271 height 131
click at [829, 420] on img at bounding box center [975, 362] width 690 height 431
click at [757, 558] on Requests "Network" at bounding box center [752, 563] width 58 height 39
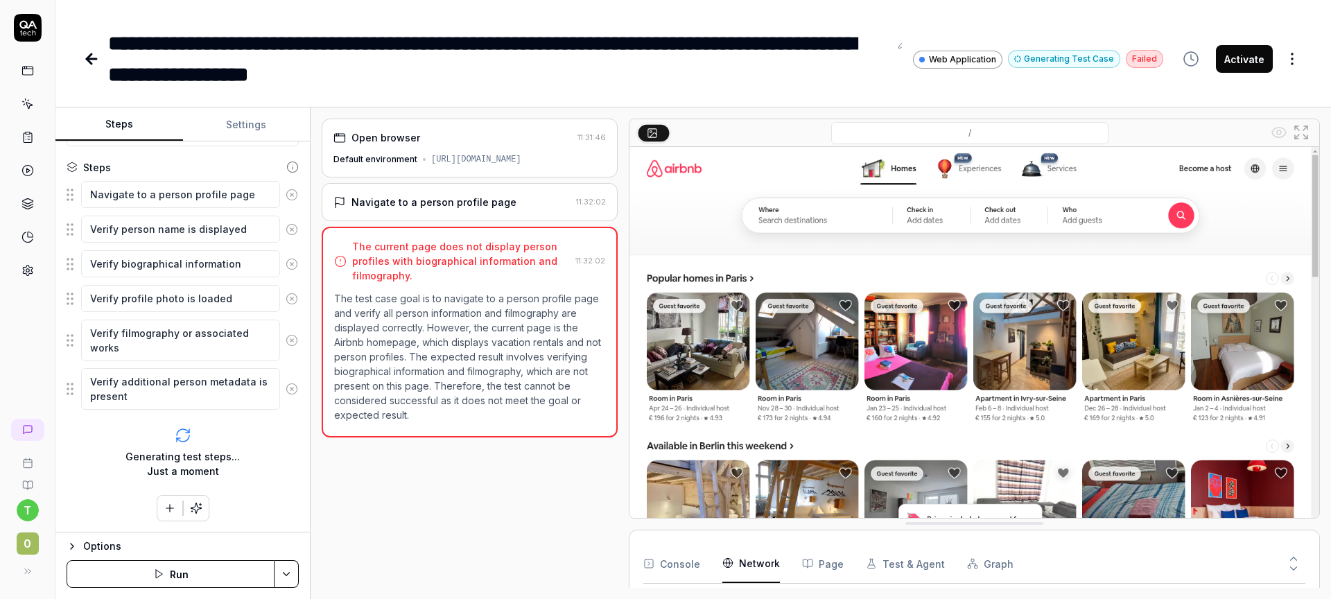
click at [850, 574] on div "Console Network Page Test & Agent Graph" at bounding box center [975, 564] width 662 height 40
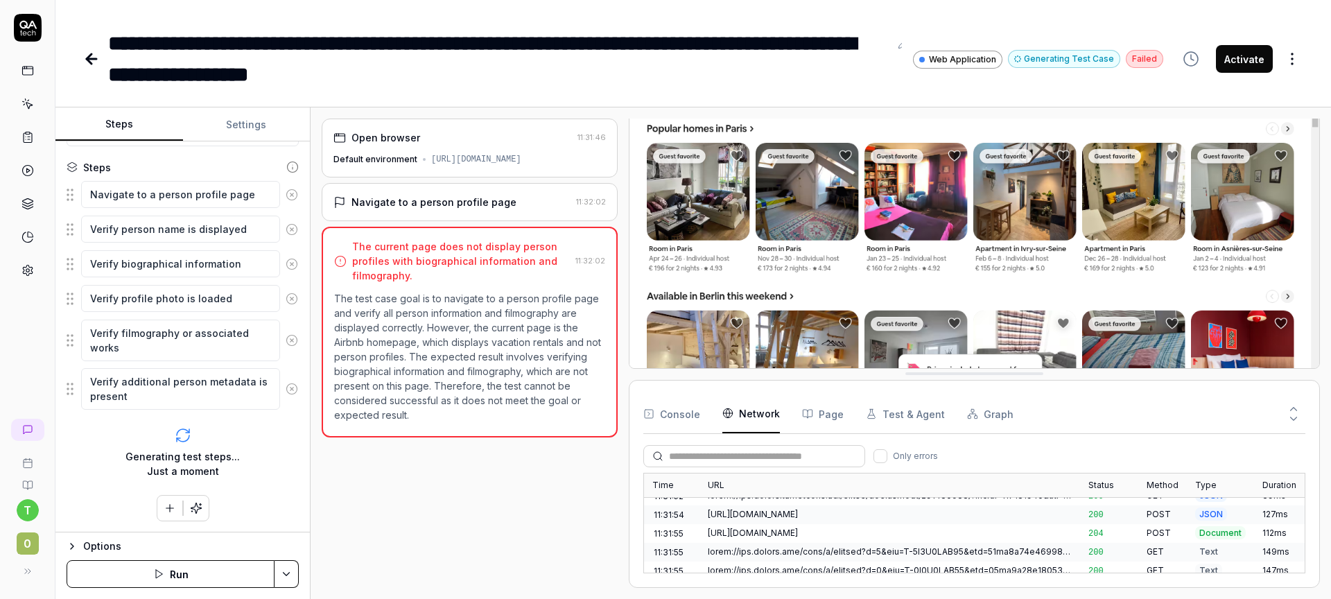
scroll to position [519, 0]
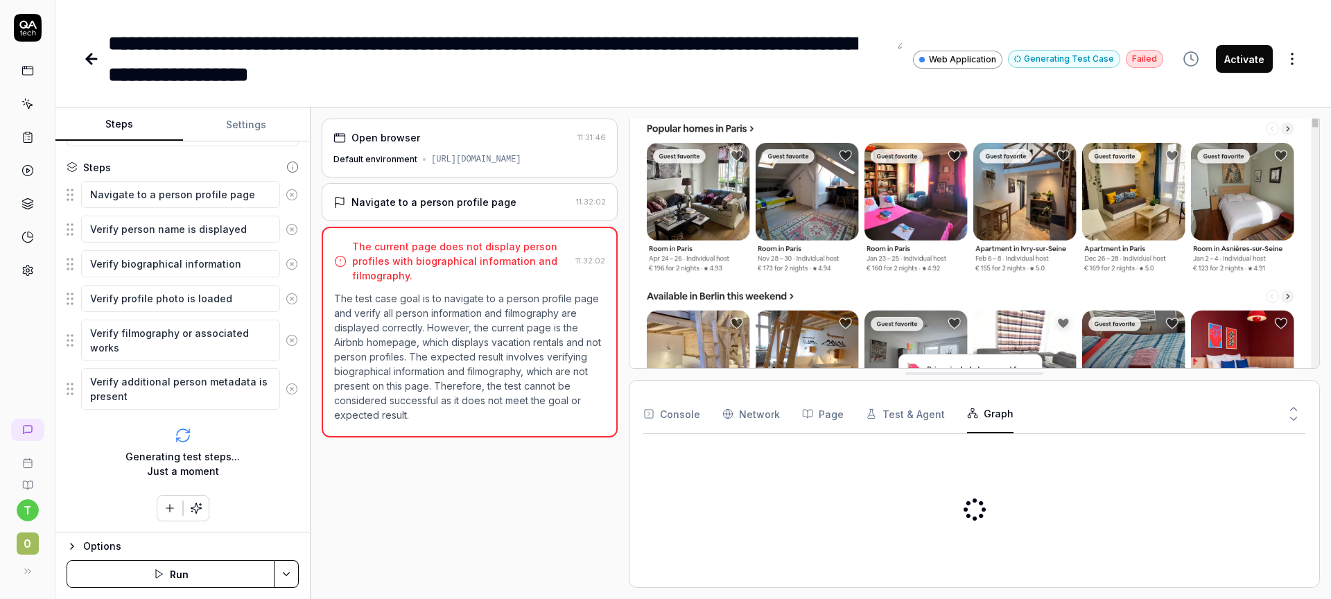
click at [987, 413] on button "Graph" at bounding box center [990, 414] width 46 height 39
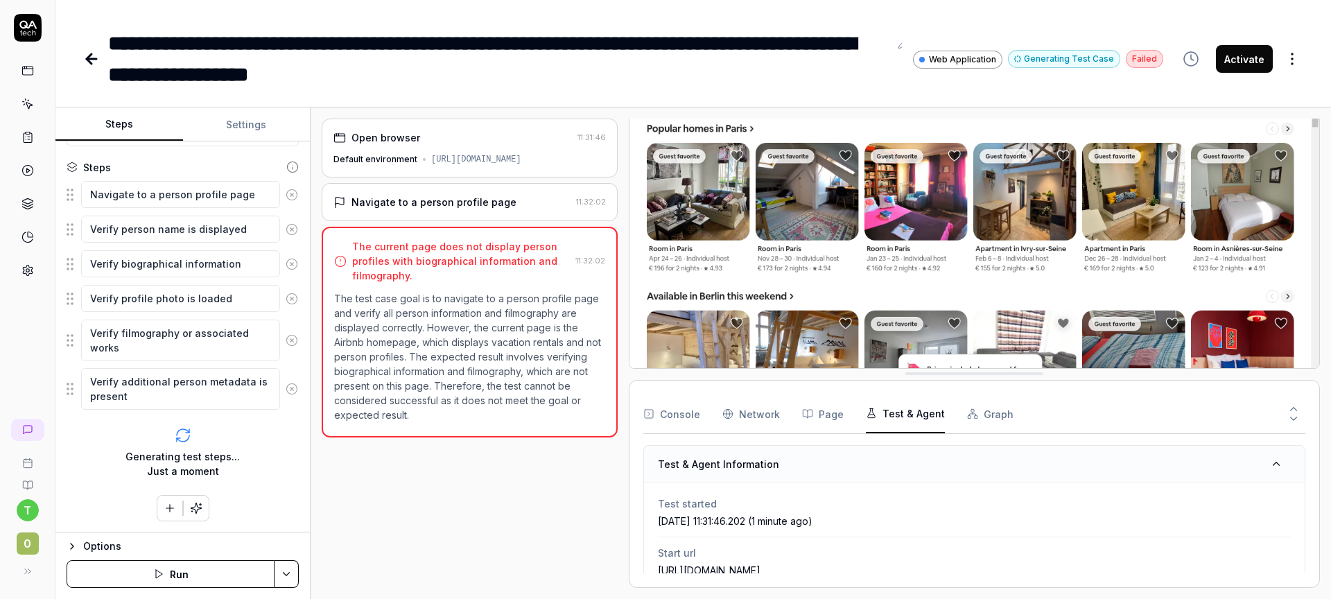
click at [922, 415] on button "Test & Agent" at bounding box center [905, 414] width 79 height 39
click at [980, 415] on button "Graph" at bounding box center [990, 414] width 46 height 39
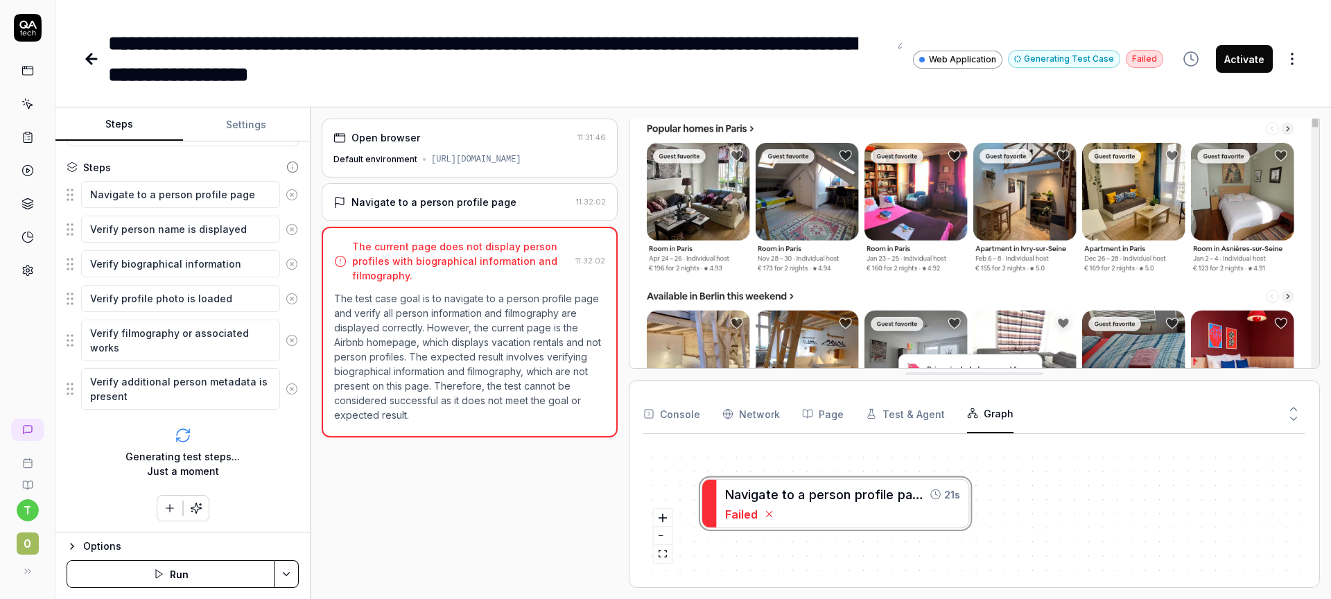
click at [1295, 419] on icon at bounding box center [1294, 418] width 6 height 3
click at [1297, 404] on icon at bounding box center [1294, 409] width 12 height 12
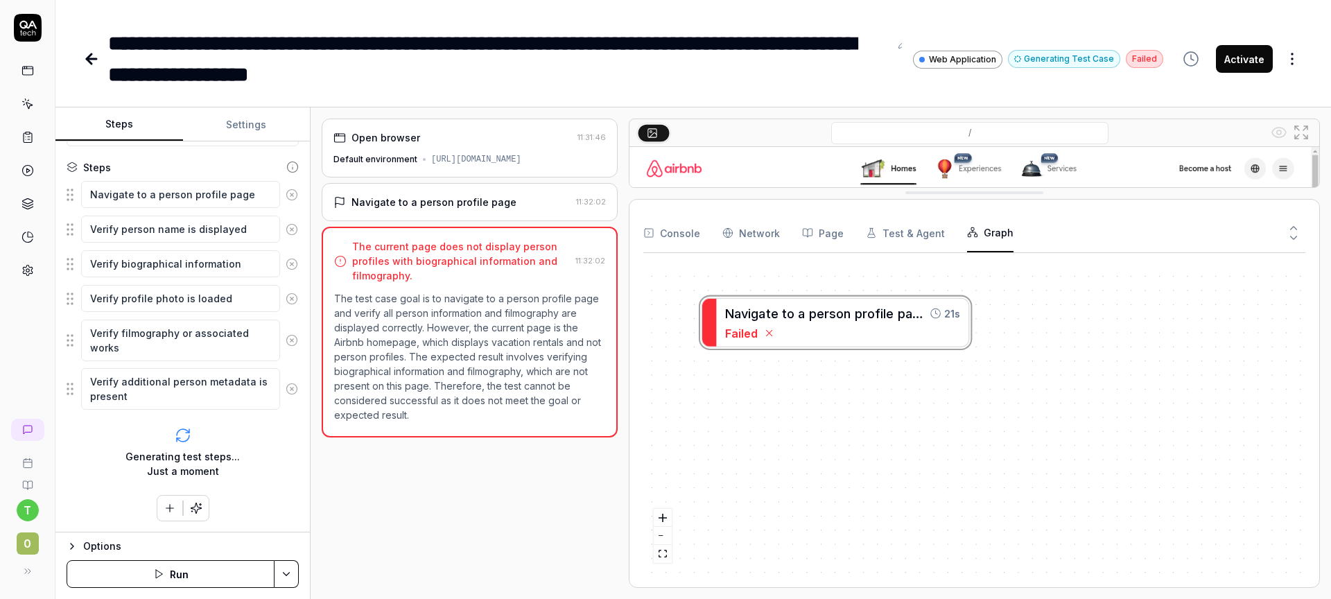
click at [1295, 239] on icon at bounding box center [1294, 238] width 12 height 12
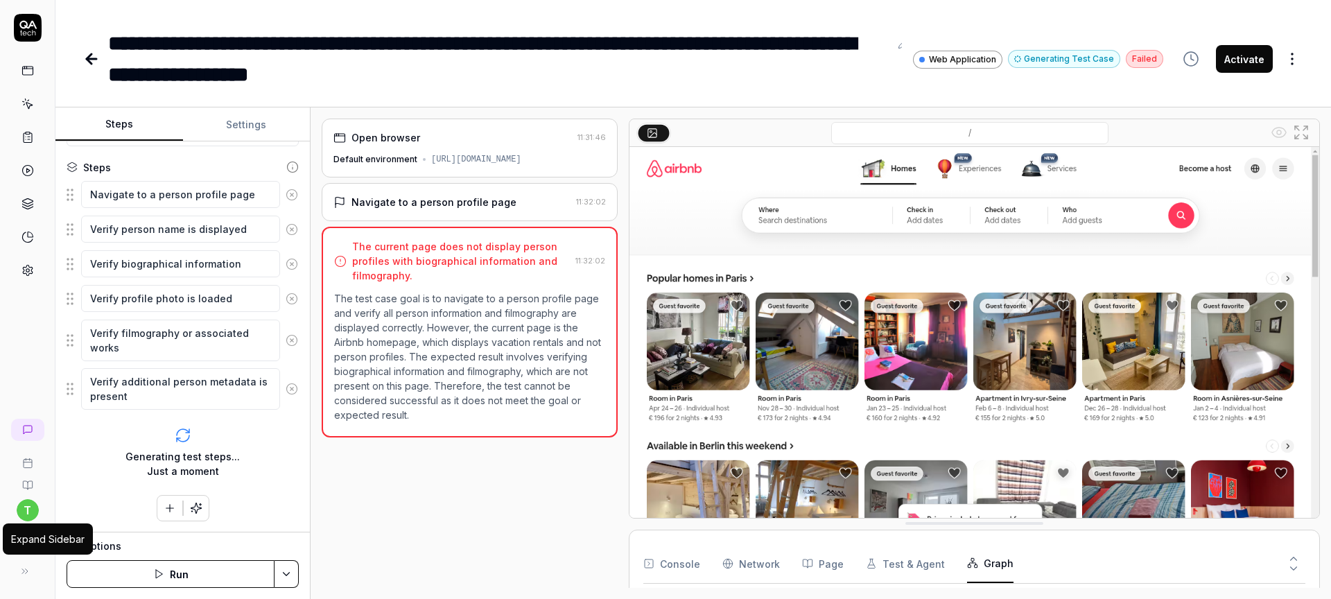
click at [26, 569] on icon at bounding box center [24, 571] width 11 height 11
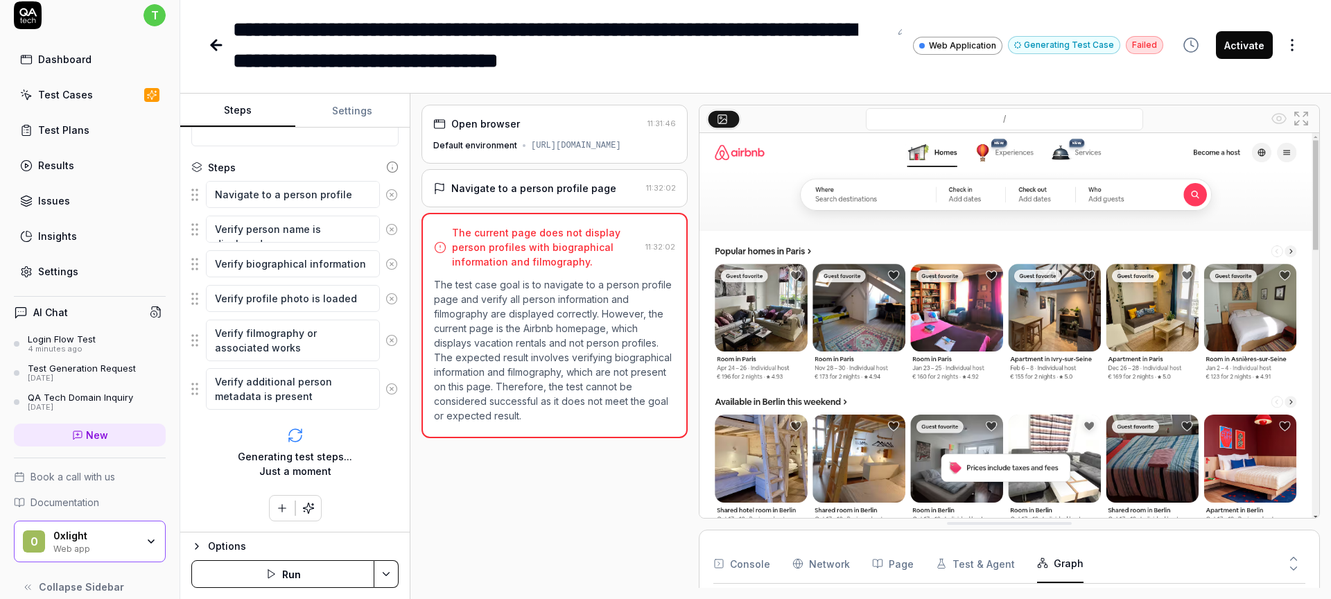
scroll to position [29, 0]
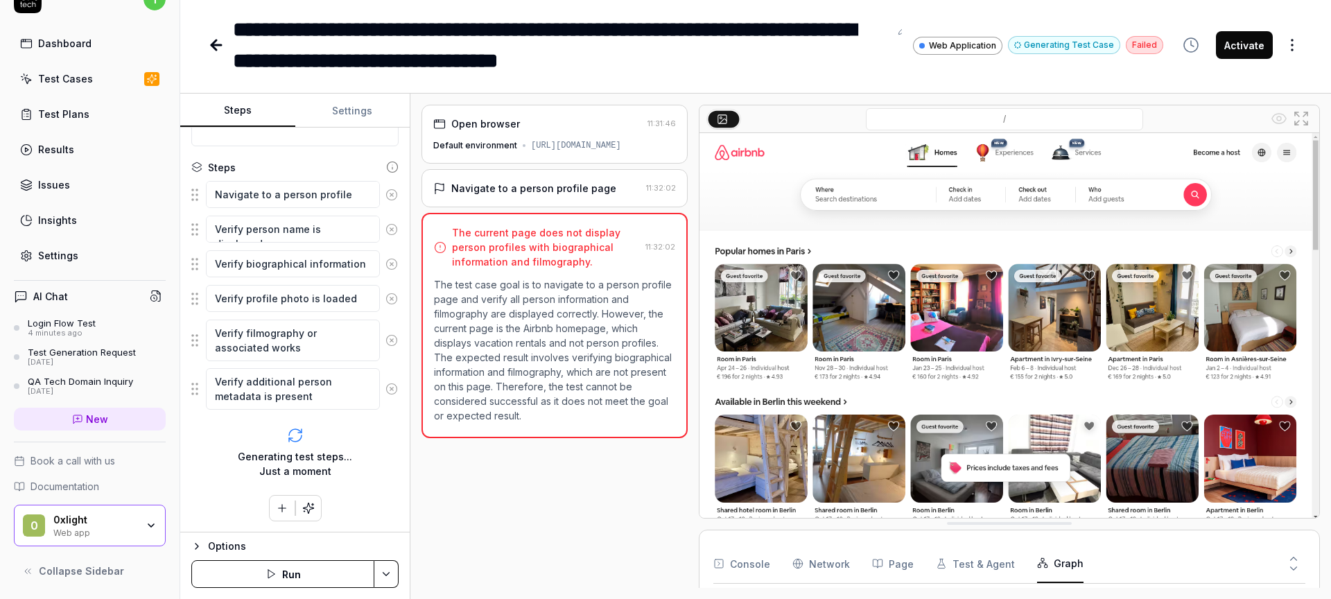
click at [112, 576] on span "Collapse Sidebar" at bounding box center [81, 571] width 85 height 15
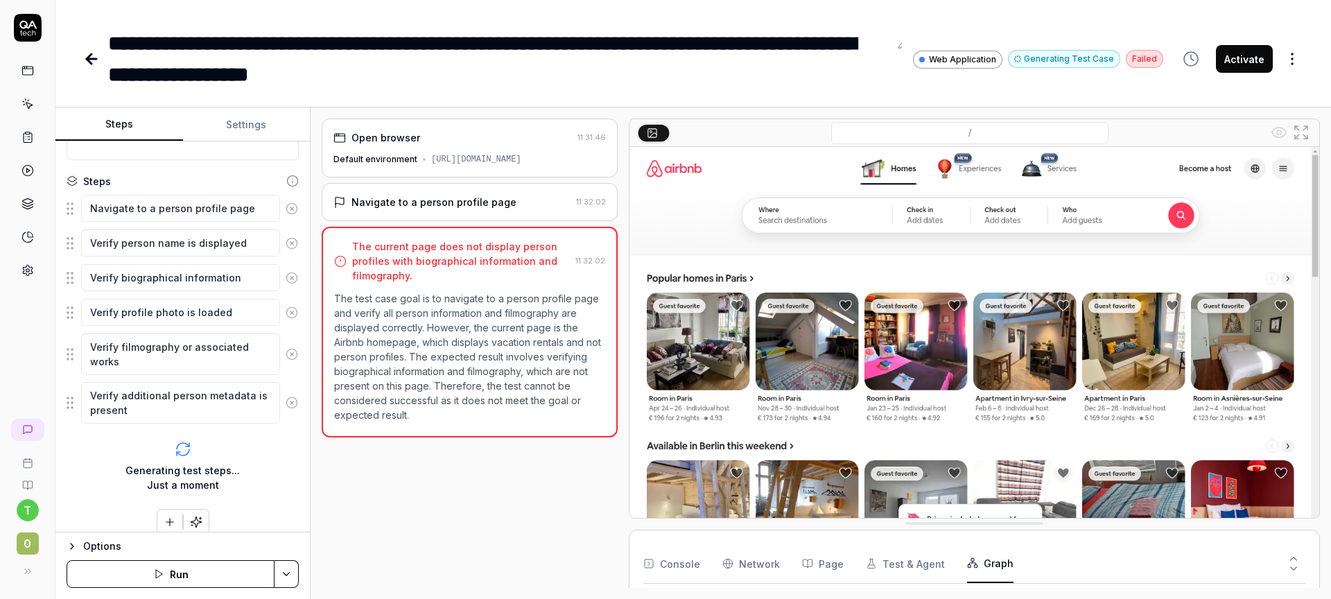
scroll to position [158, 0]
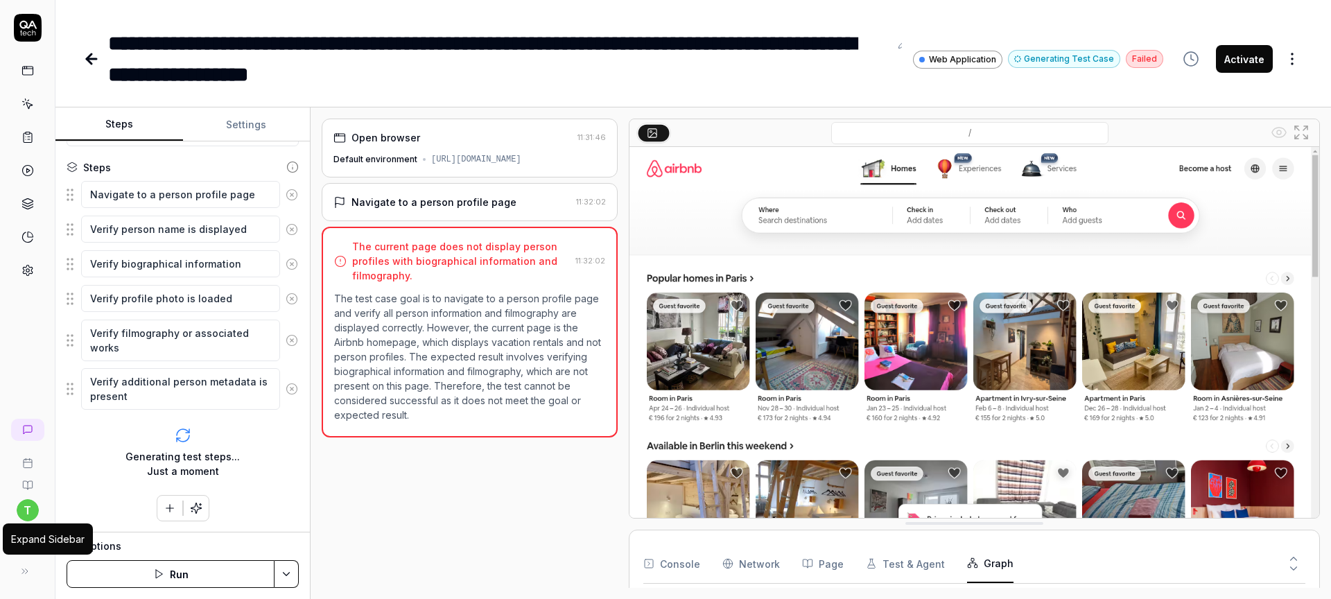
click at [26, 578] on button at bounding box center [25, 572] width 28 height 28
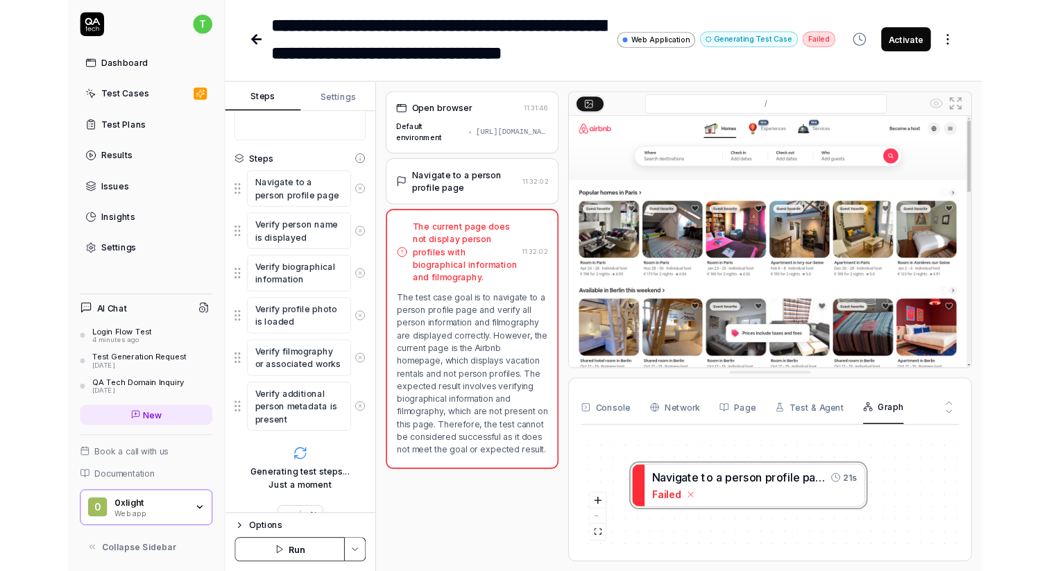
scroll to position [173, 0]
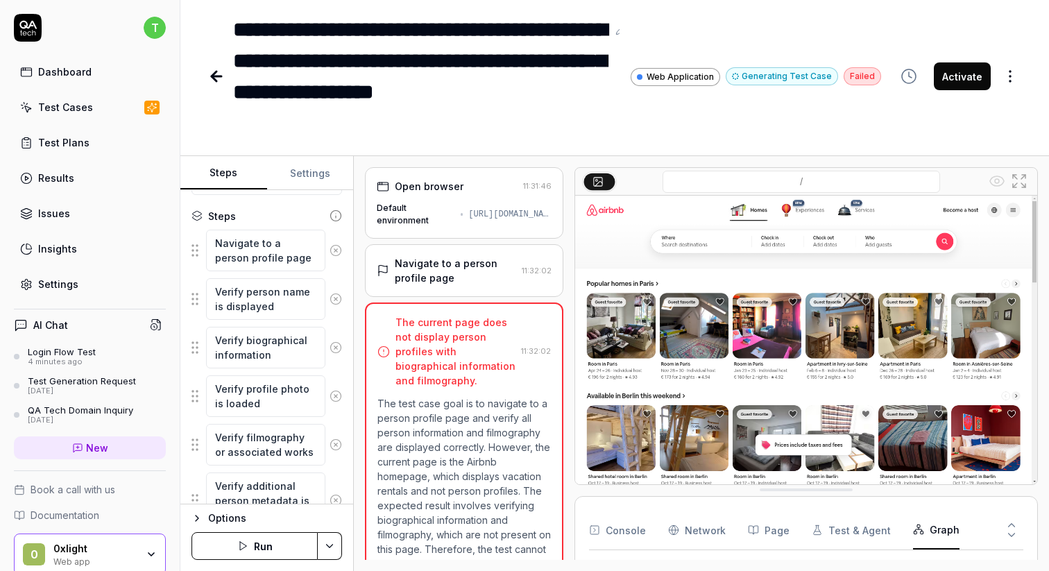
click at [483, 67] on div "**********" at bounding box center [420, 76] width 374 height 125
click at [438, 43] on div "**********" at bounding box center [420, 76] width 374 height 125
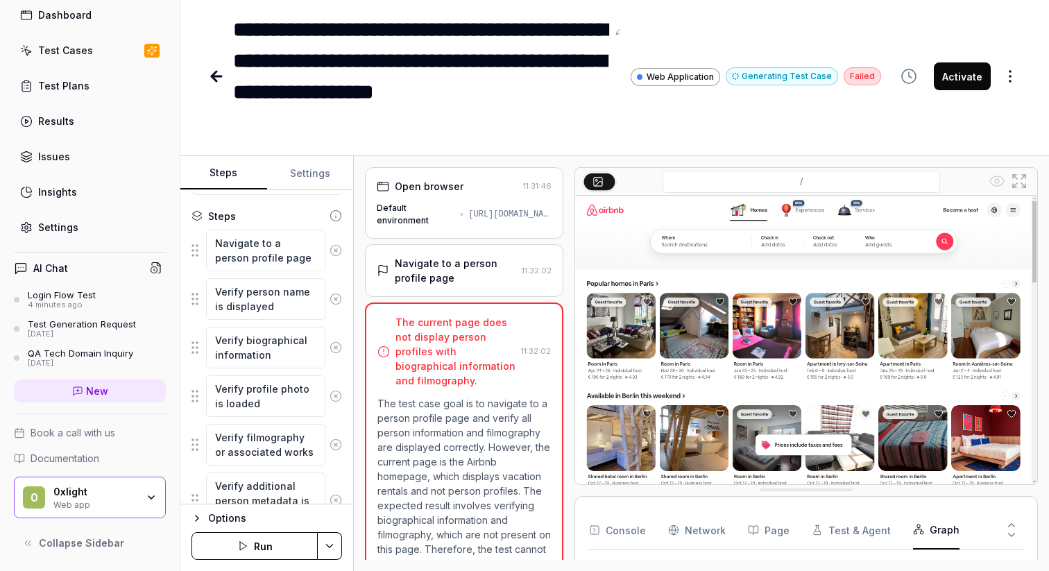
click at [121, 547] on button "Collapse Sidebar" at bounding box center [90, 543] width 152 height 28
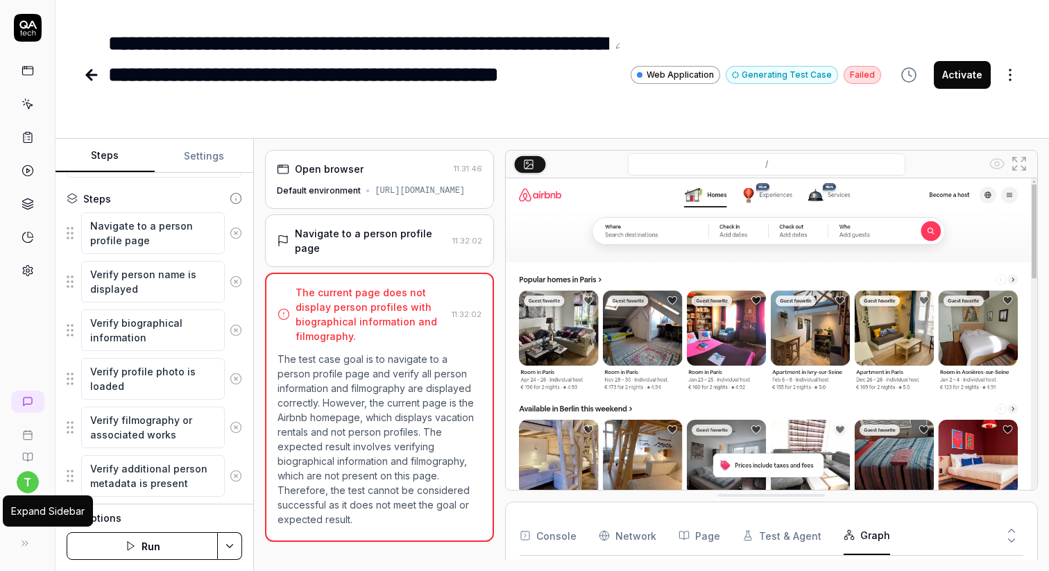
click at [28, 540] on icon at bounding box center [24, 542] width 11 height 11
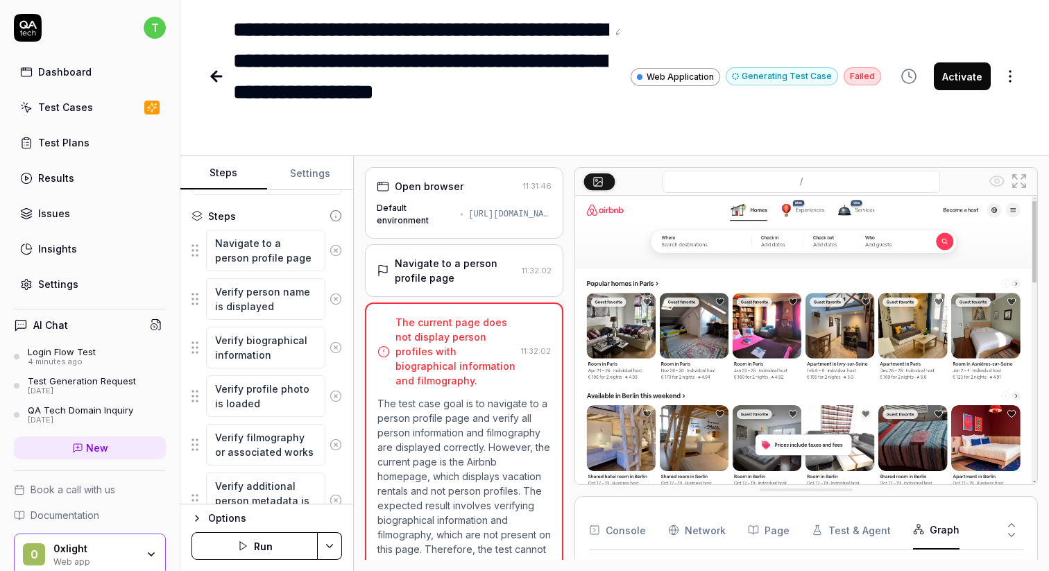
click at [28, 540] on div "0 0xlight Web app" at bounding box center [90, 554] width 152 height 42
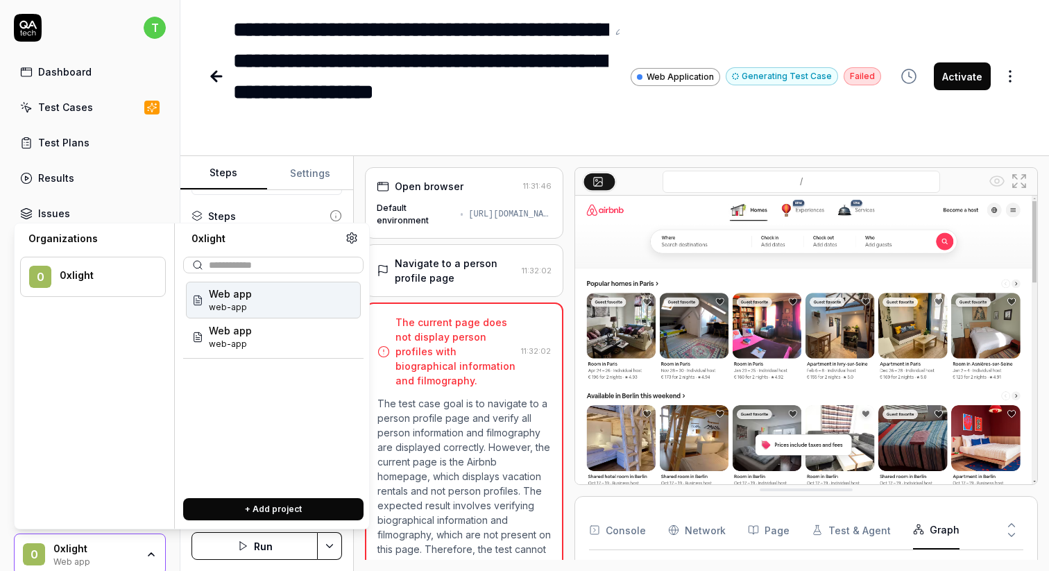
click at [719, 243] on img at bounding box center [806, 340] width 462 height 288
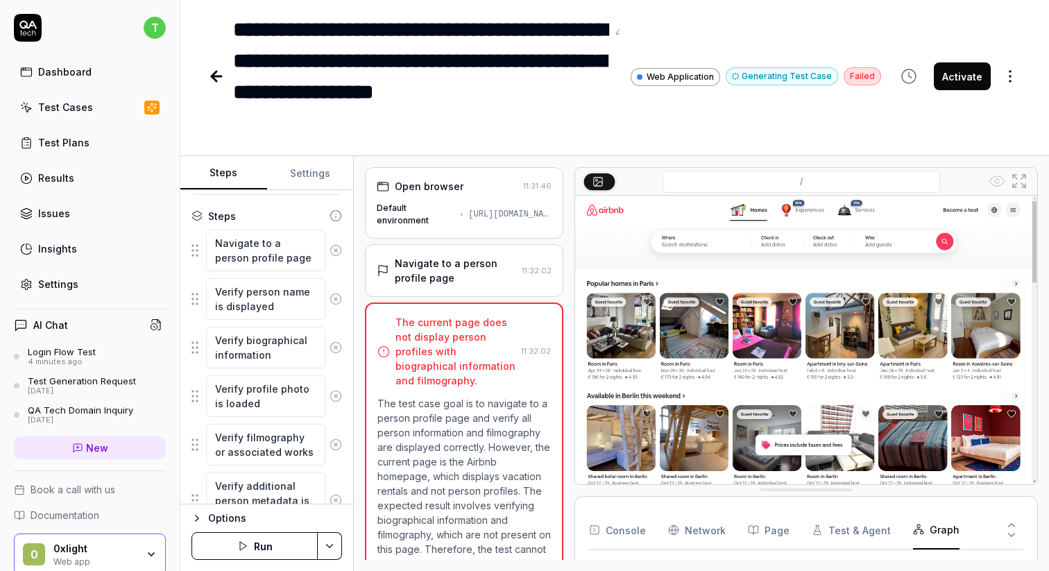
scroll to position [58, 0]
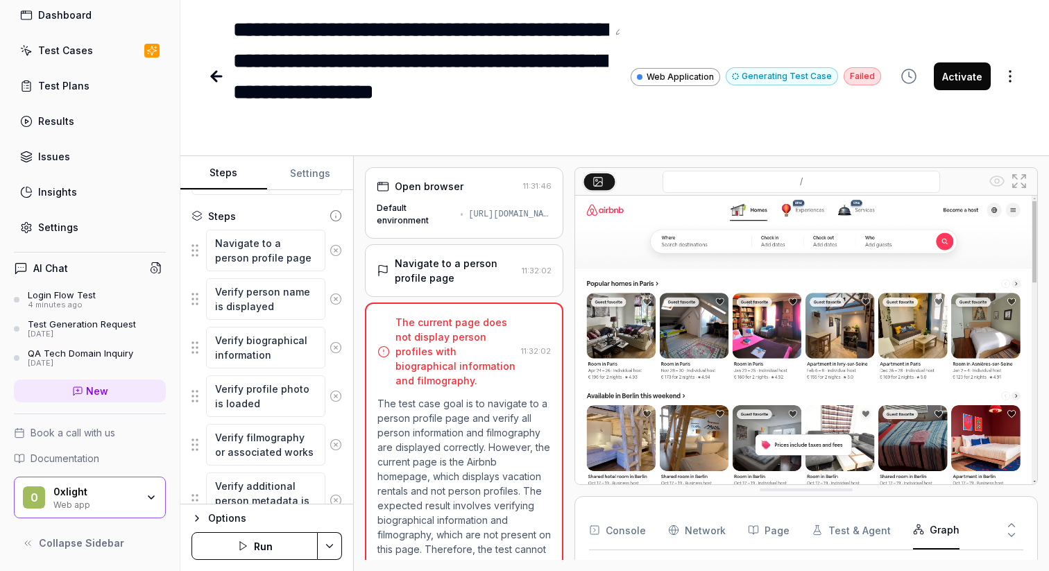
click at [123, 544] on button "Collapse Sidebar" at bounding box center [90, 543] width 152 height 28
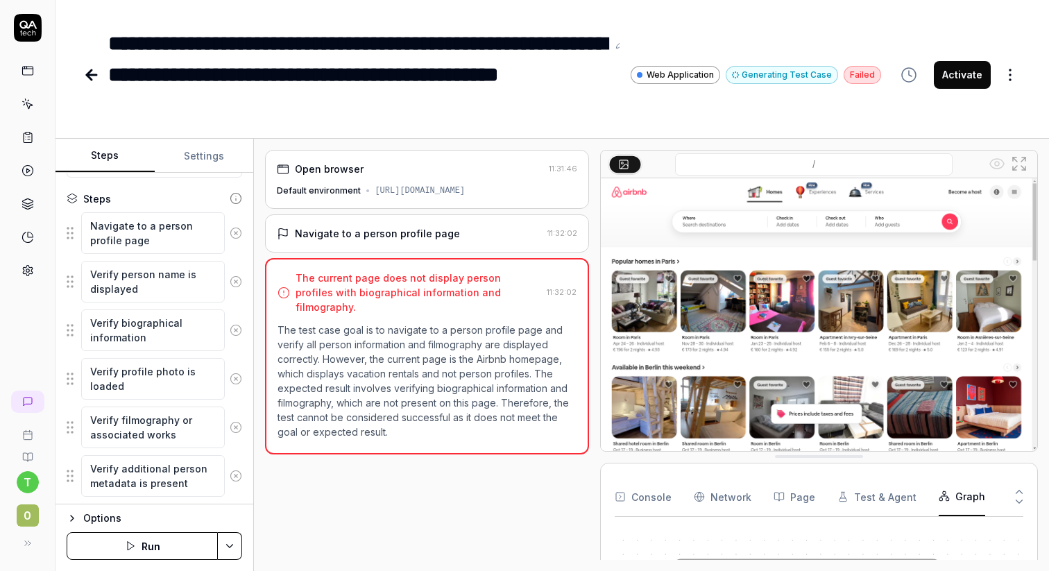
click at [589, 387] on div at bounding box center [594, 355] width 11 height 410
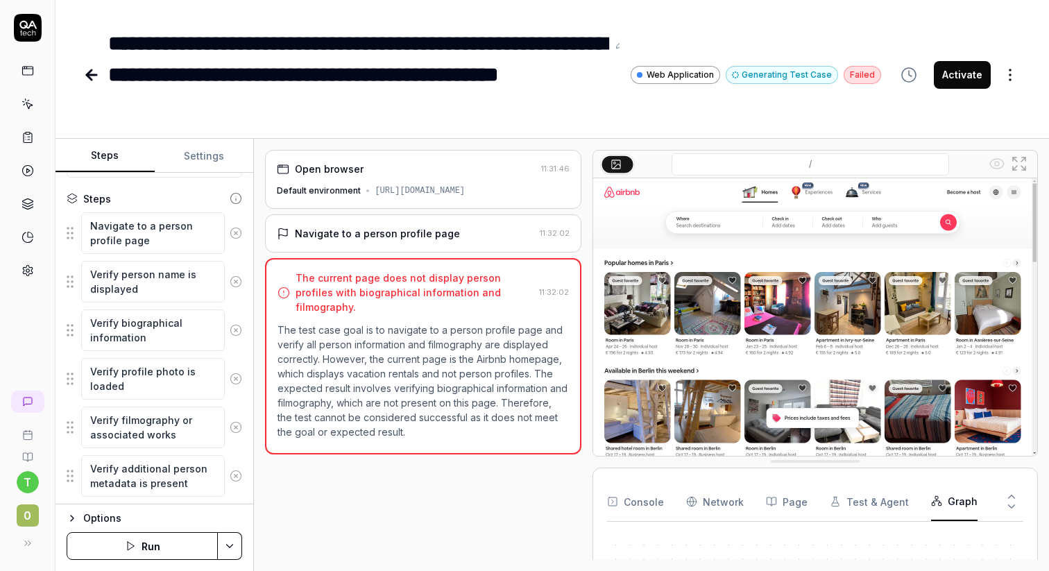
click at [261, 282] on div "Open browser 11:31:46 Default environment https://airbnb.com Navigate to a pers…" at bounding box center [651, 355] width 795 height 432
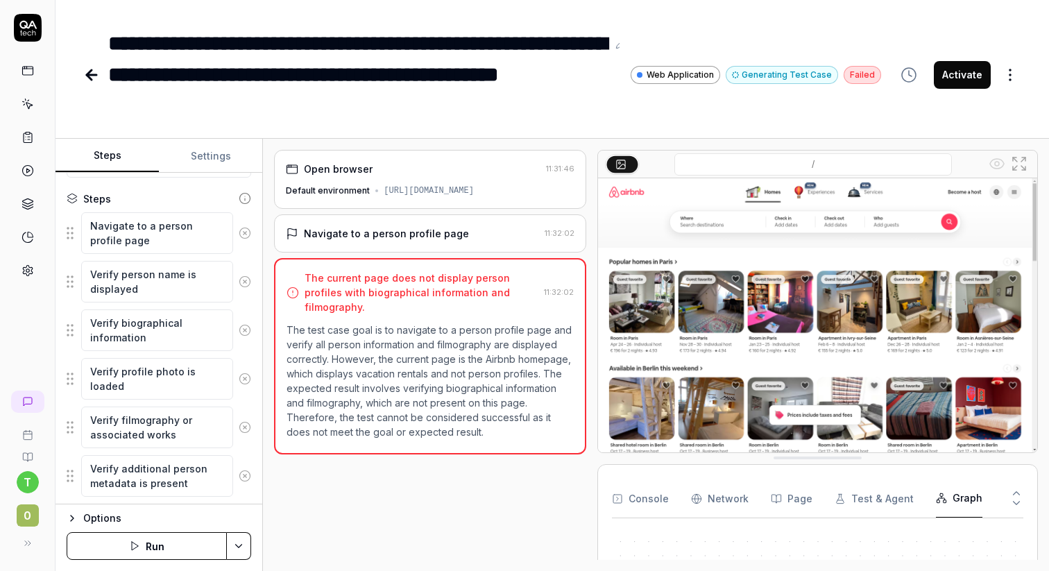
click at [262, 318] on div "Steps Settings Goal Navigate to a person profile page and verify all person inf…" at bounding box center [551, 355] width 993 height 432
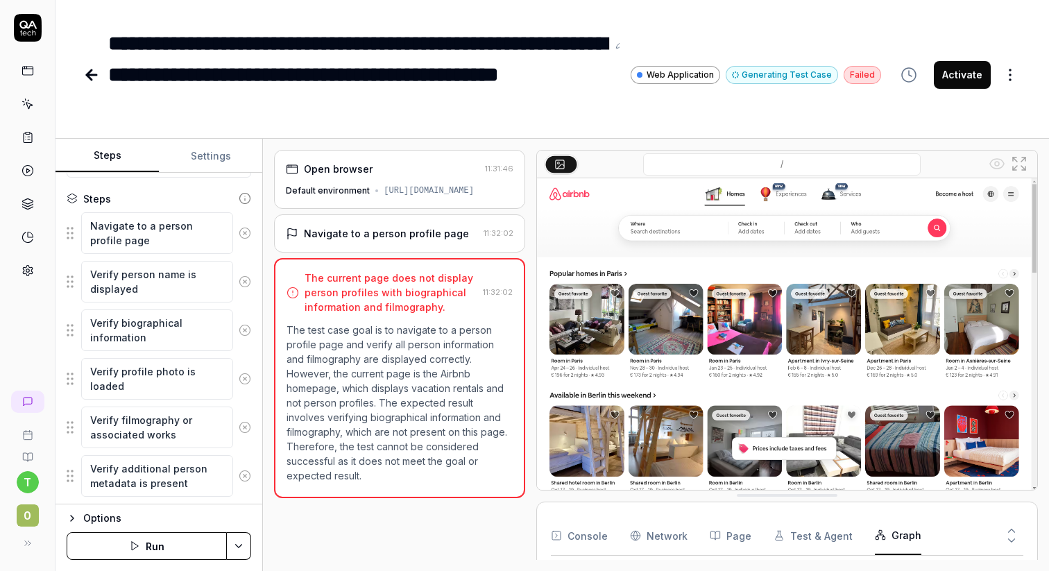
click at [533, 227] on div at bounding box center [530, 355] width 11 height 410
click at [18, 550] on button at bounding box center [25, 543] width 28 height 28
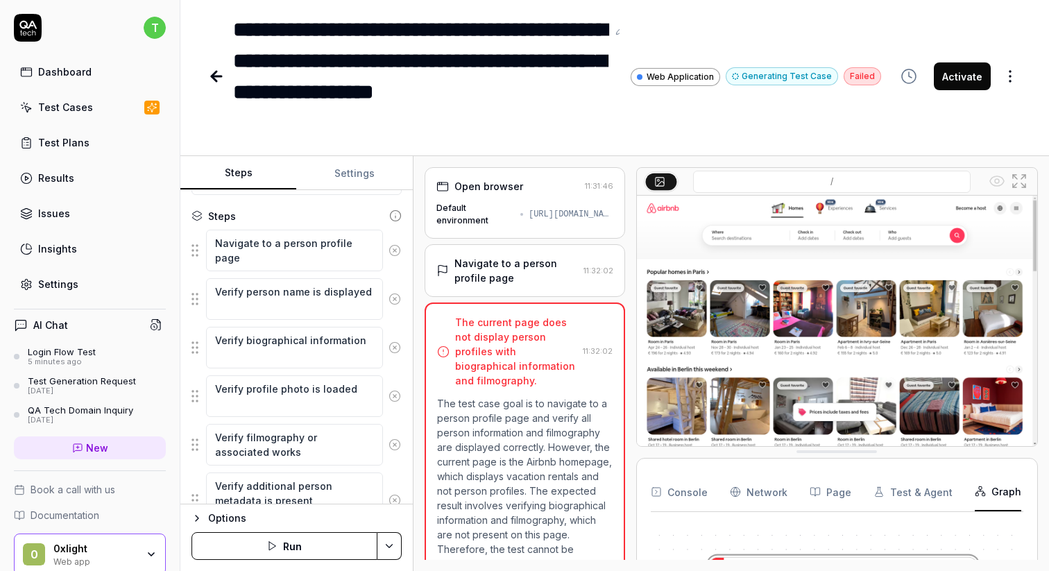
click at [415, 348] on div "Steps Settings Goal Navigate to a person profile page and verify all person inf…" at bounding box center [614, 363] width 868 height 415
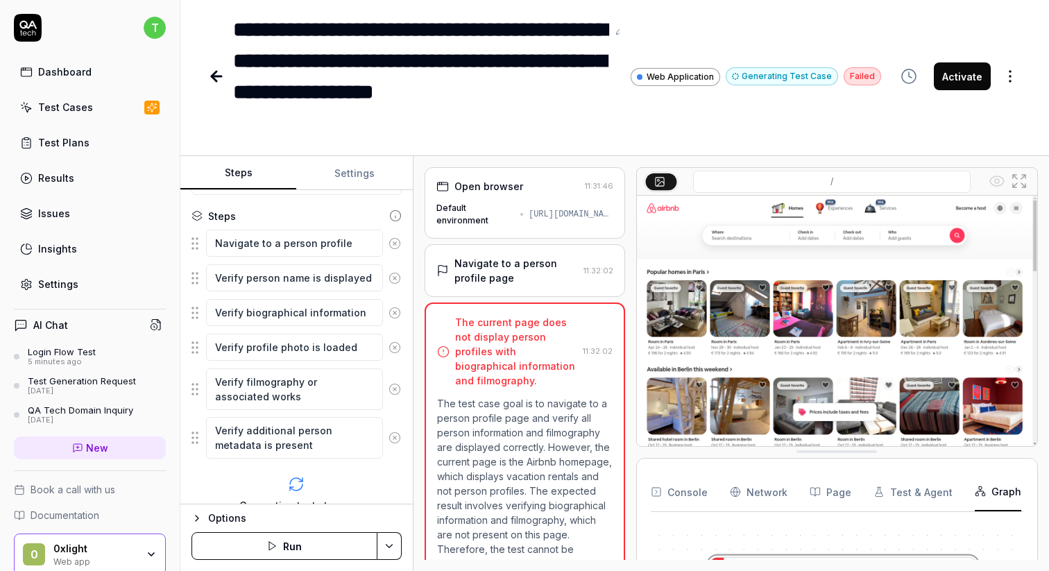
scroll to position [235, 0]
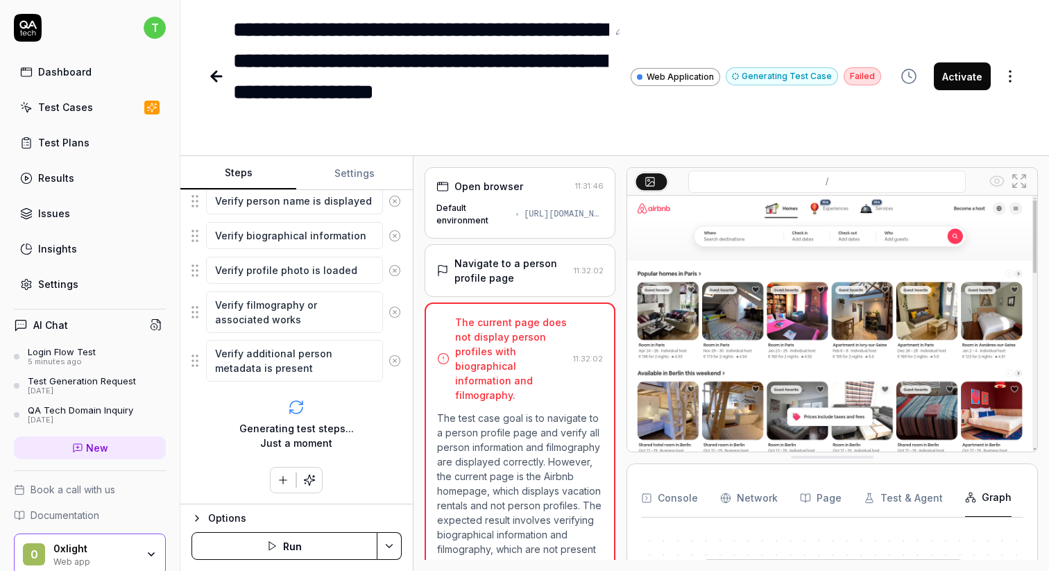
click at [626, 305] on div "Open browser 11:31:46 Default environment https://airbnb.com Navigate to a pers…" at bounding box center [730, 363] width 613 height 393
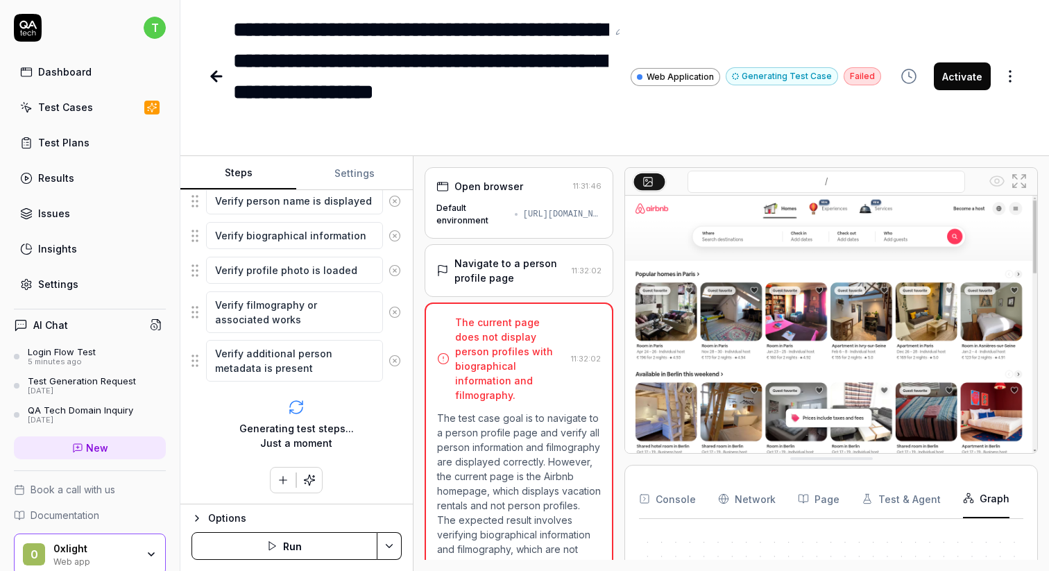
scroll to position [58, 0]
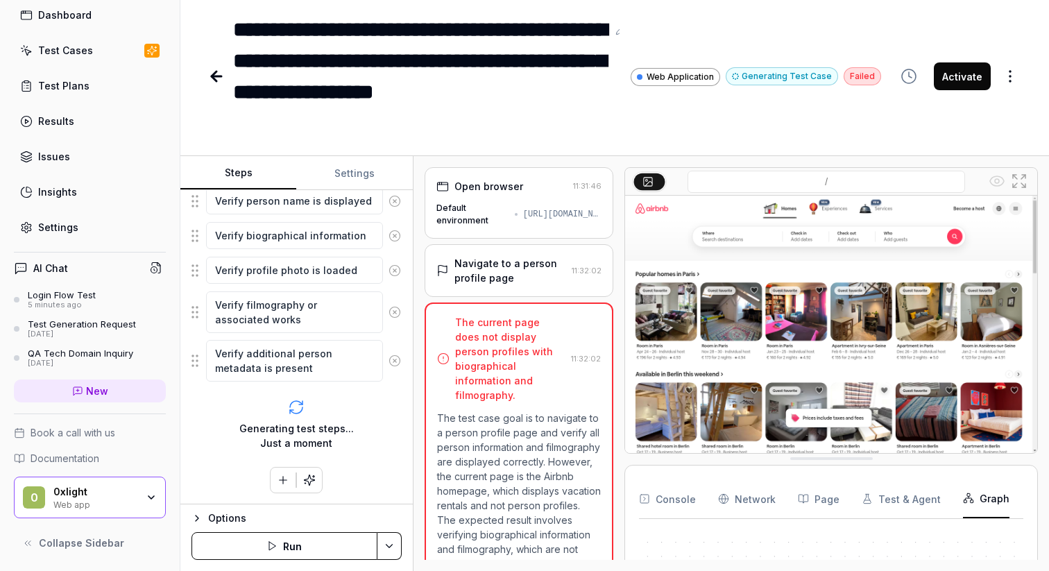
click at [116, 541] on span "Collapse Sidebar" at bounding box center [81, 542] width 85 height 15
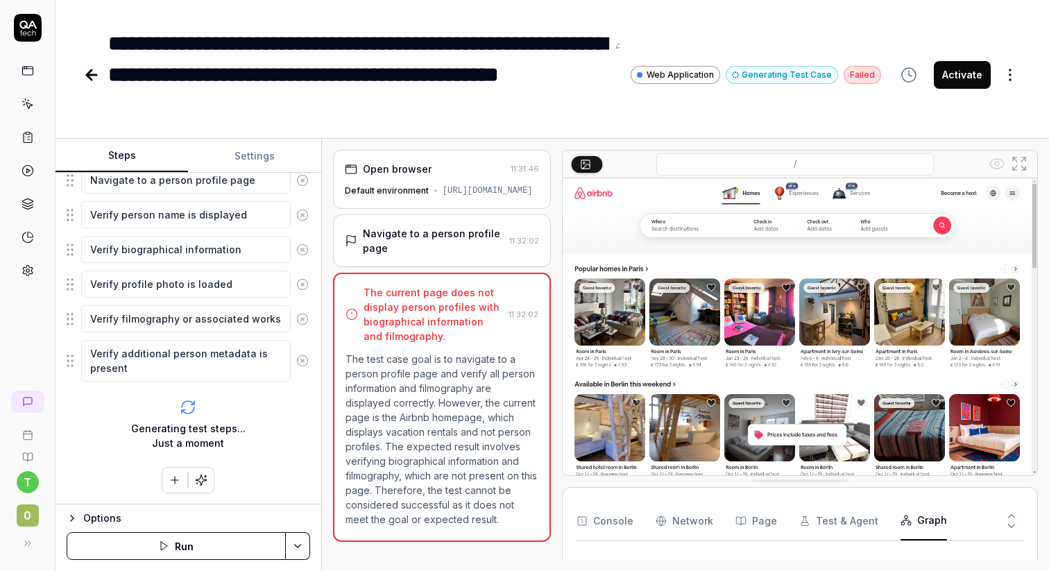
scroll to position [204, 0]
type textarea "*"
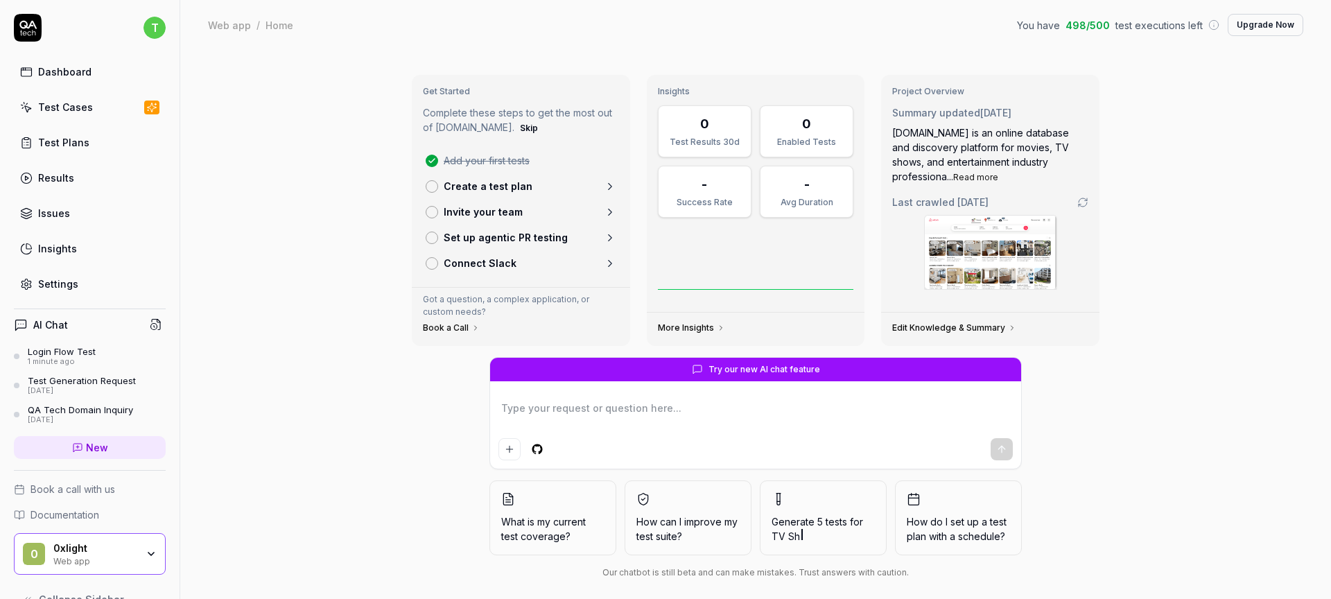
type textarea "*"
